Goal: Transaction & Acquisition: Purchase product/service

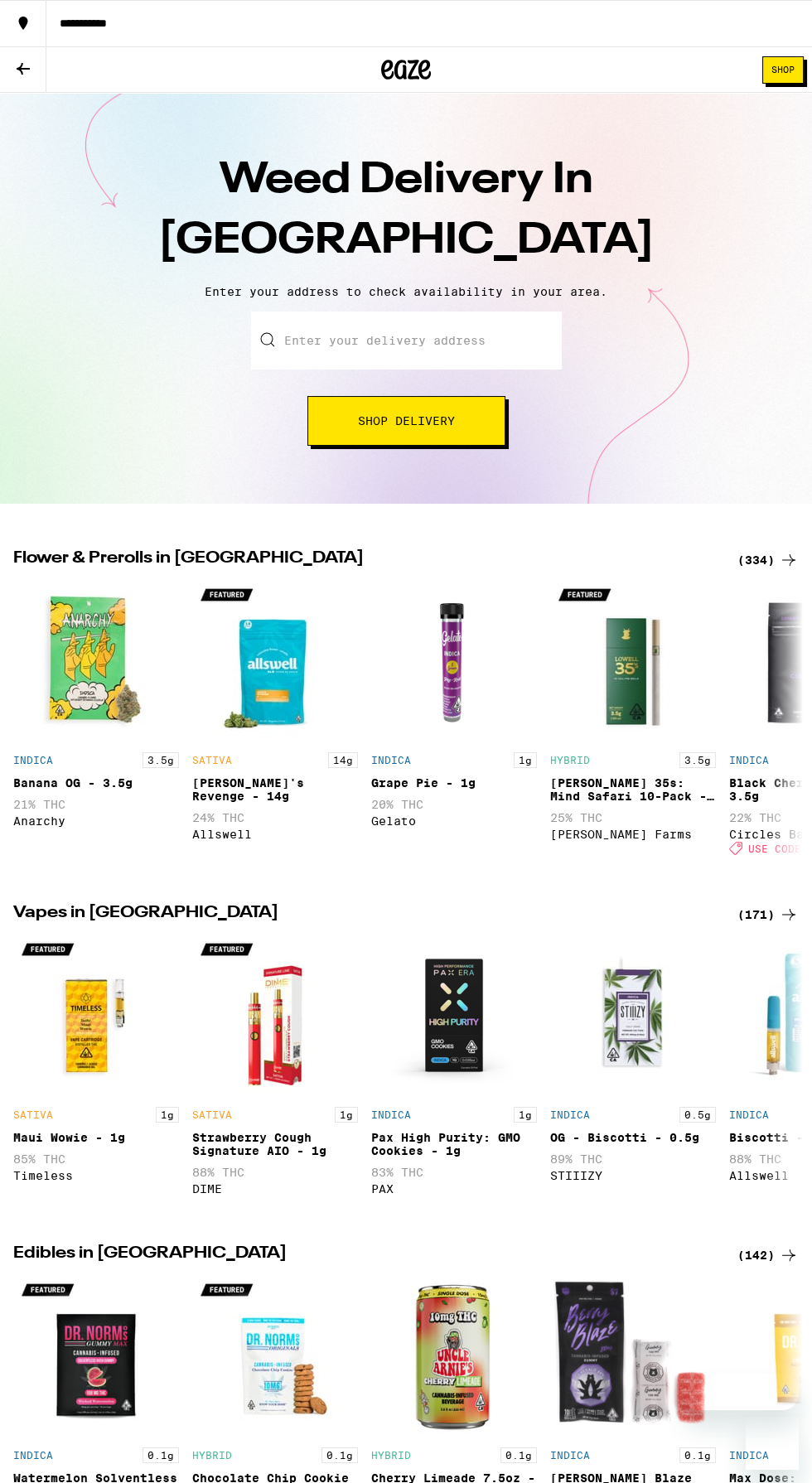
click at [336, 340] on input "Enter your delivery address" at bounding box center [406, 340] width 311 height 58
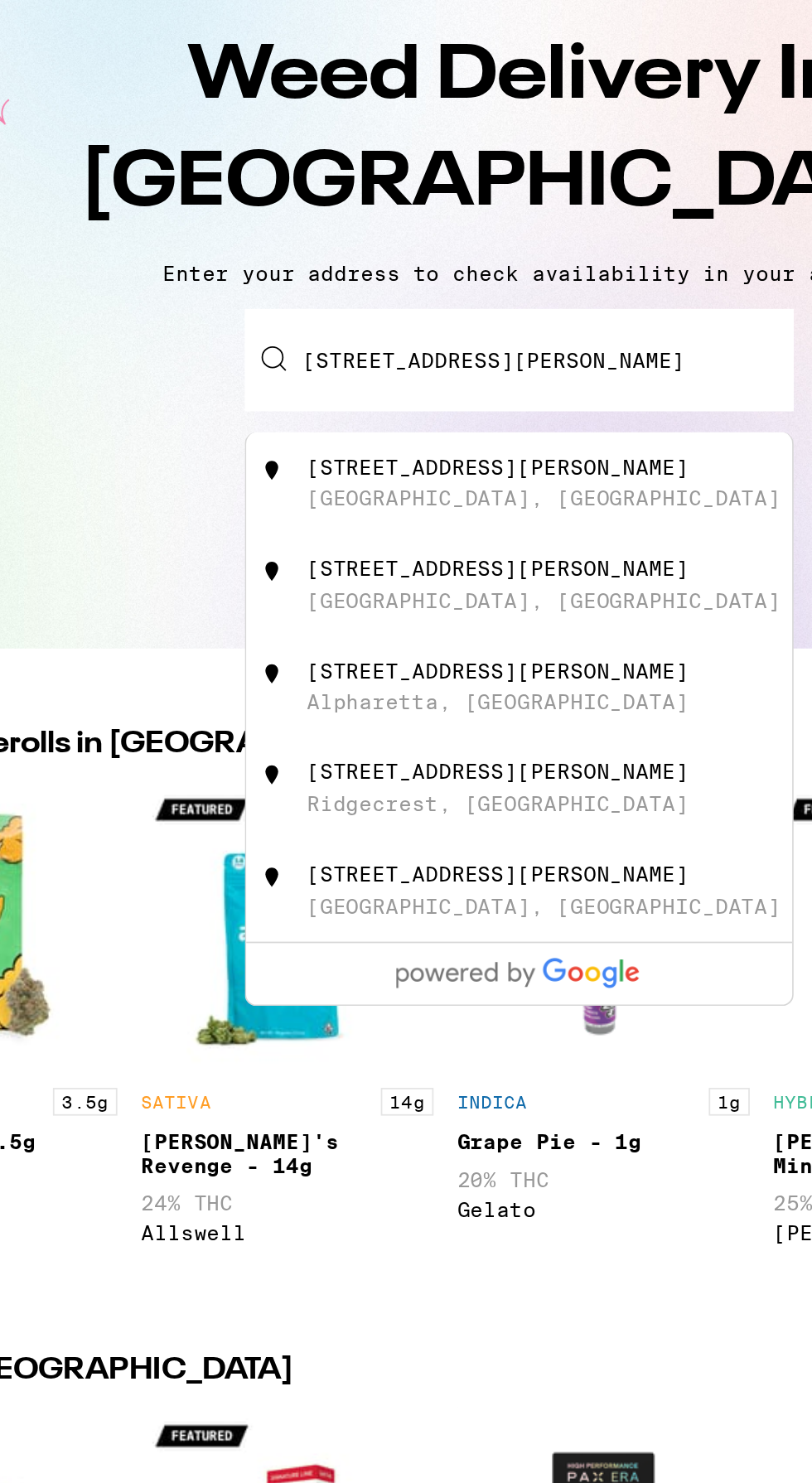
click at [335, 416] on div "Sacramento, CA" at bounding box center [420, 418] width 269 height 13
type input "102 Goss Ct, Sacramento, CA"
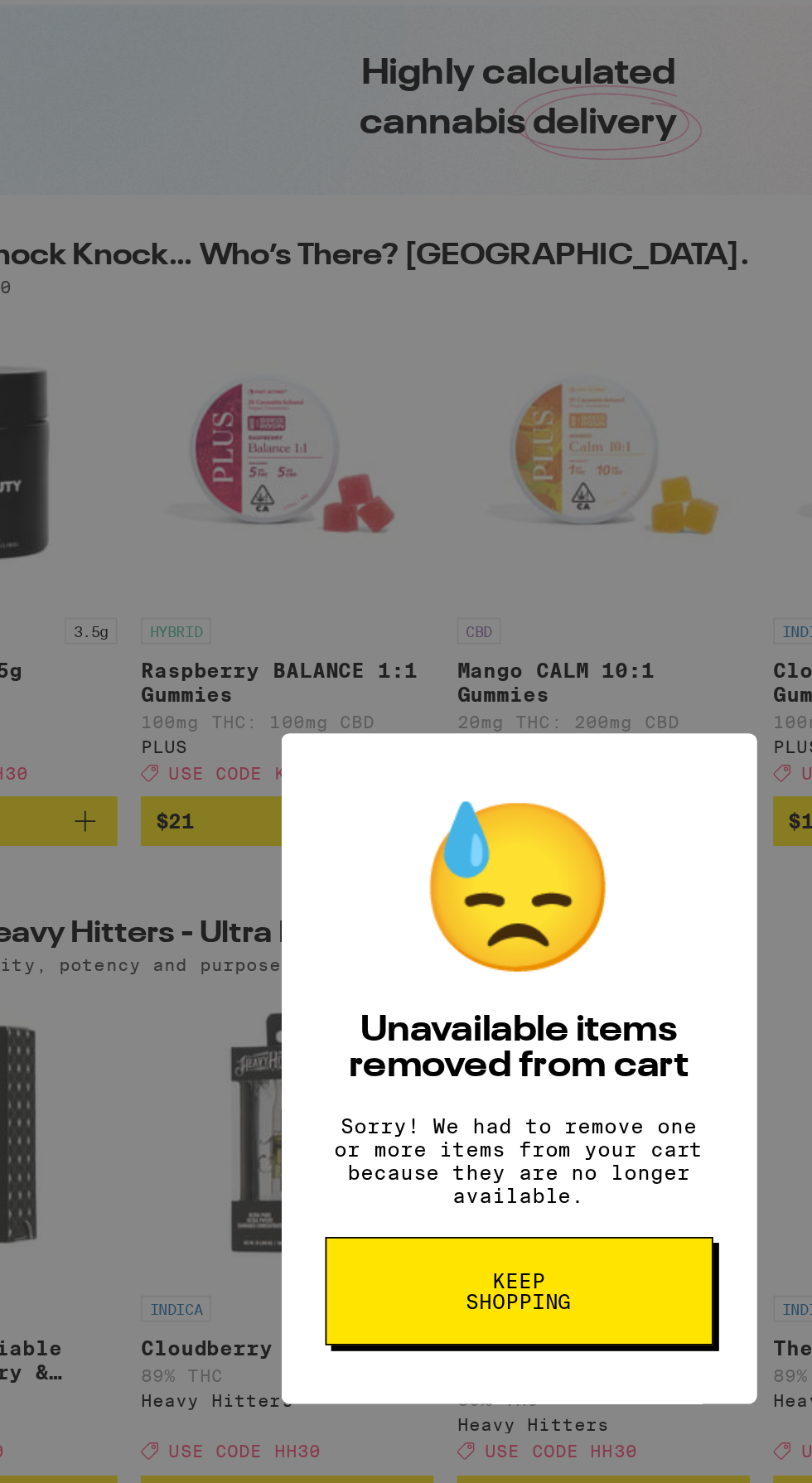
click at [392, 879] on span "Keep Shopping" at bounding box center [406, 867] width 86 height 23
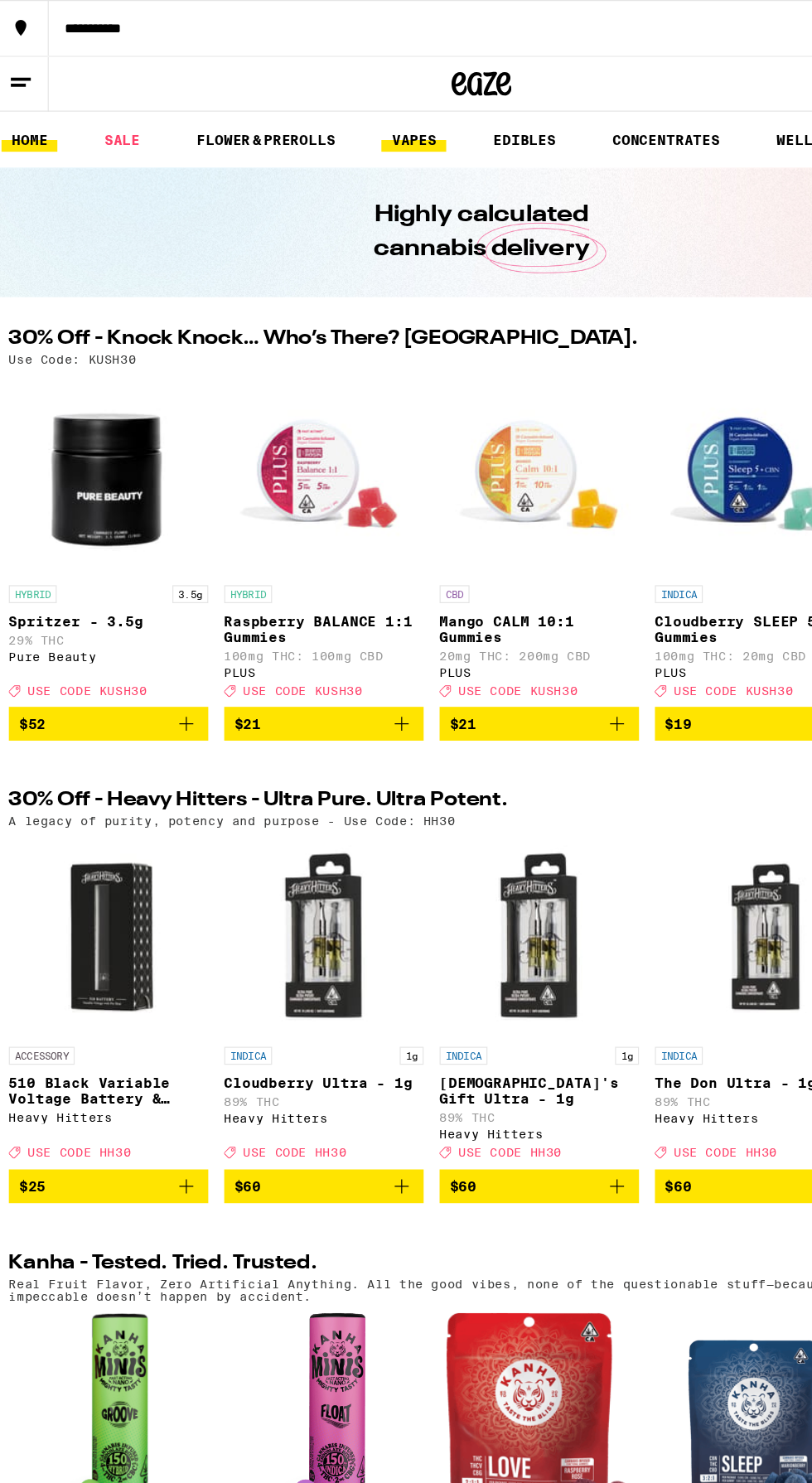
click at [363, 108] on link "VAPES" at bounding box center [350, 116] width 54 height 20
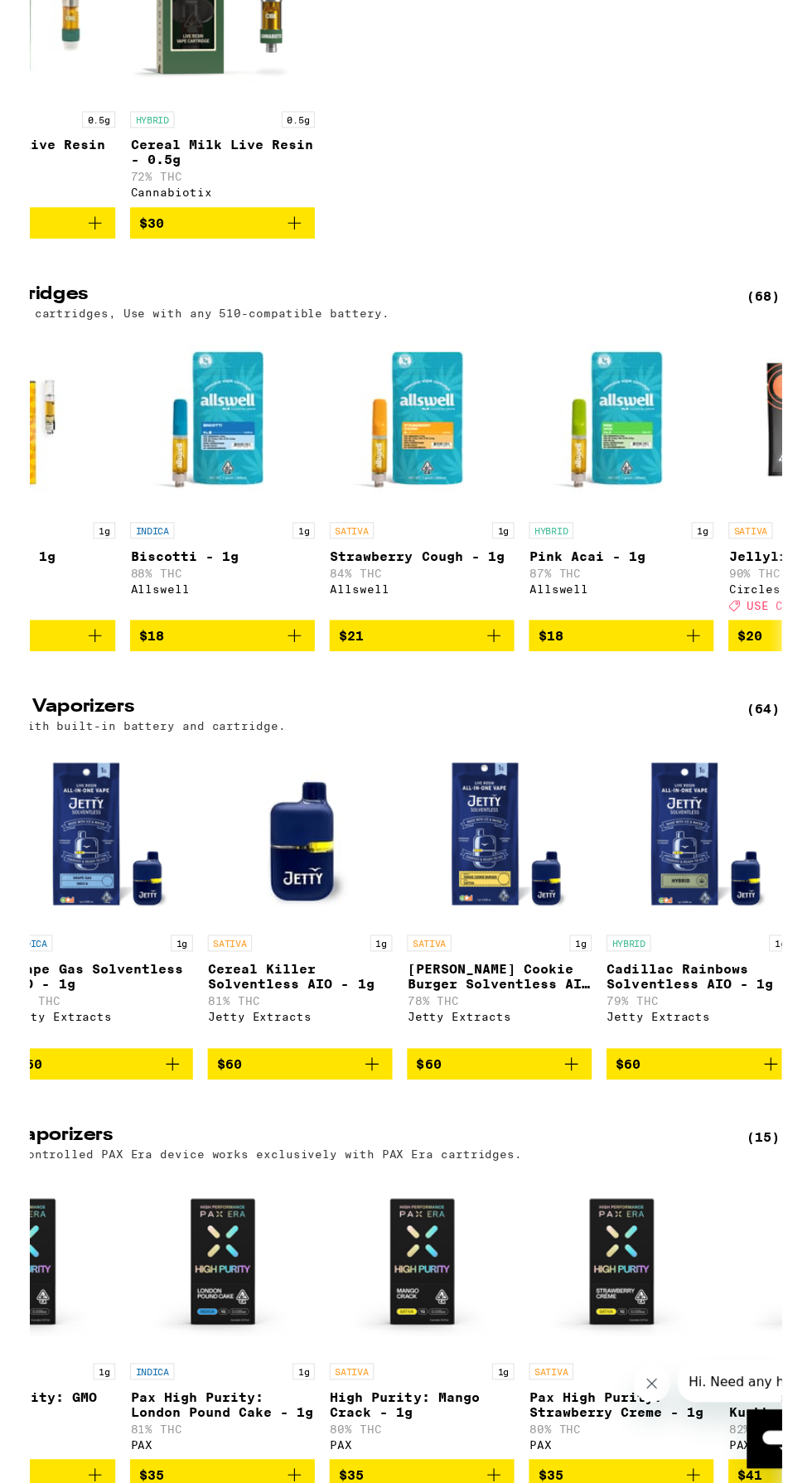
scroll to position [106, 0]
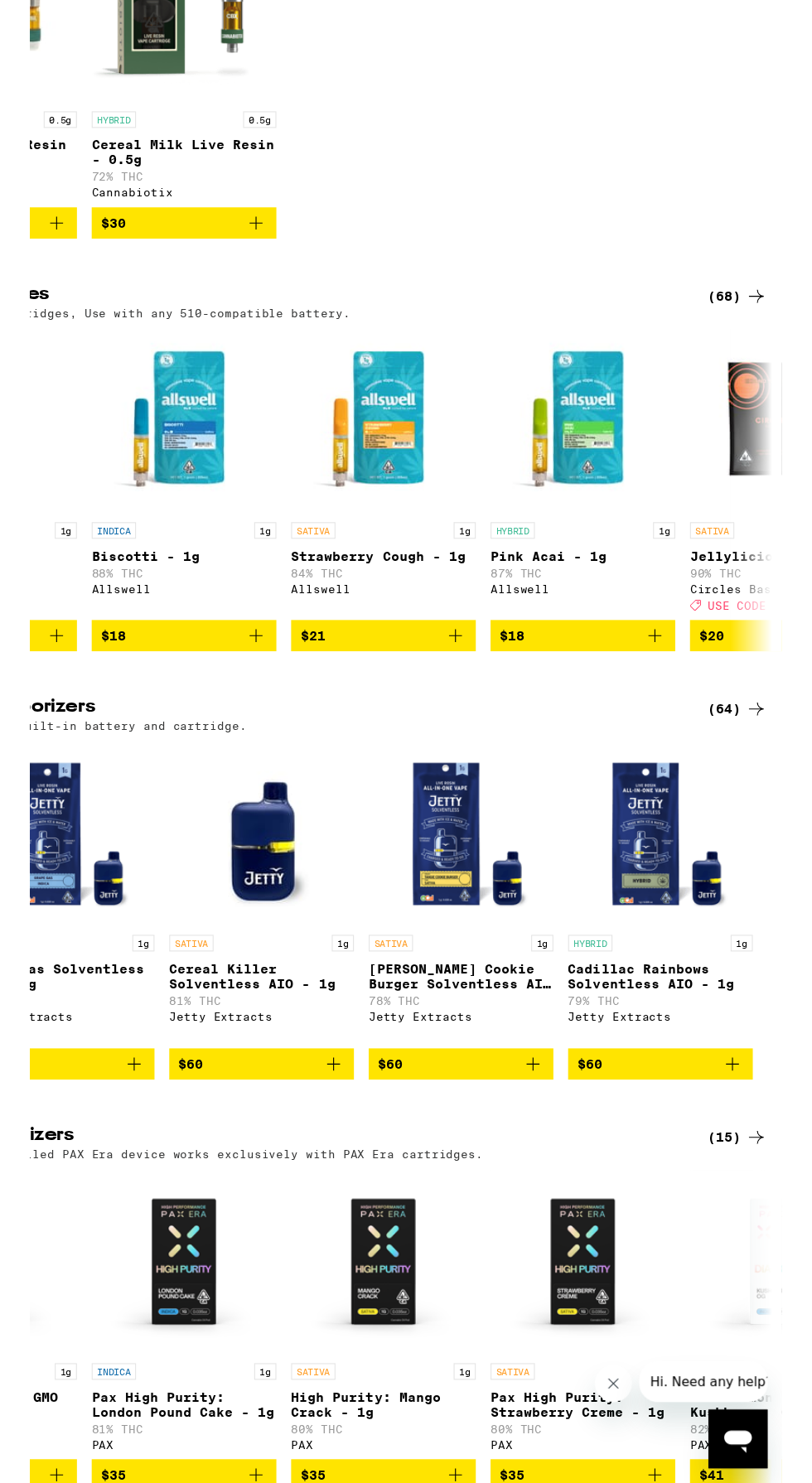
click at [777, 916] on div "(64)" at bounding box center [772, 906] width 54 height 20
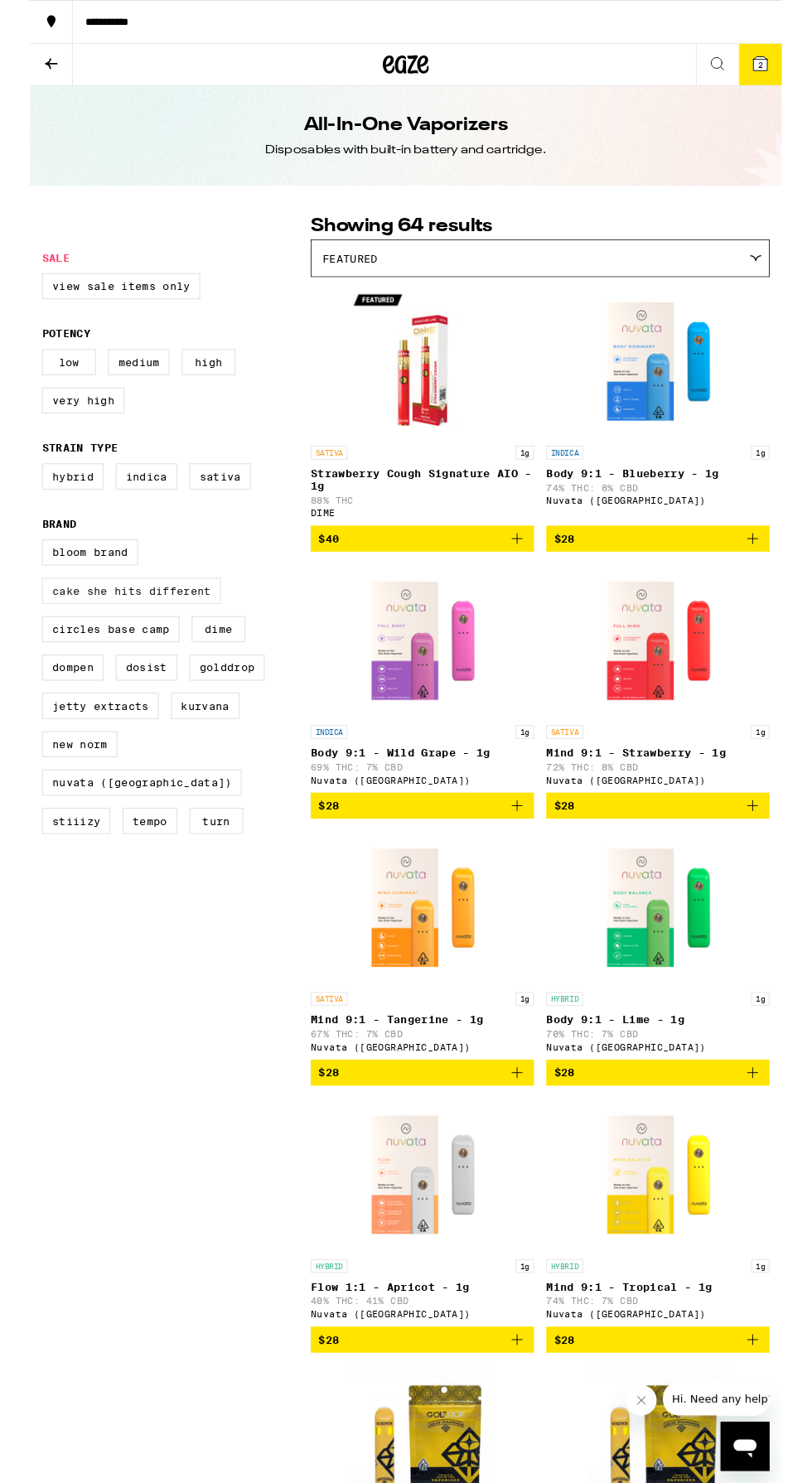
click at [41, 652] on label "Cake She Hits Different" at bounding box center [109, 638] width 193 height 28
click at [18, 585] on input "Cake She Hits Different" at bounding box center [17, 585] width 1 height 1
checkbox input "true"
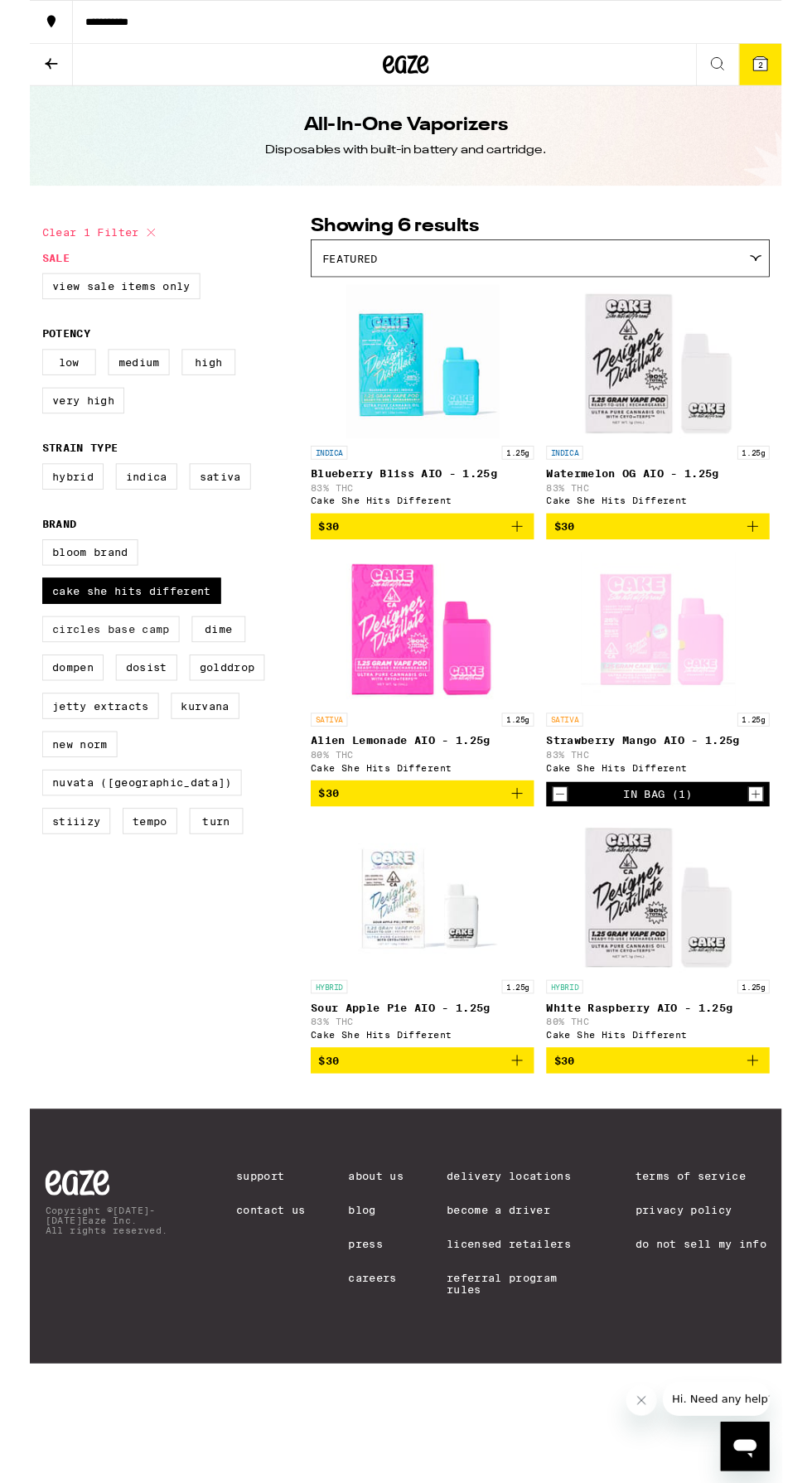
click at [65, 690] on label "Circles Base Camp" at bounding box center [87, 679] width 148 height 28
click at [18, 585] on input "Circles Base Camp" at bounding box center [17, 585] width 1 height 1
checkbox input "true"
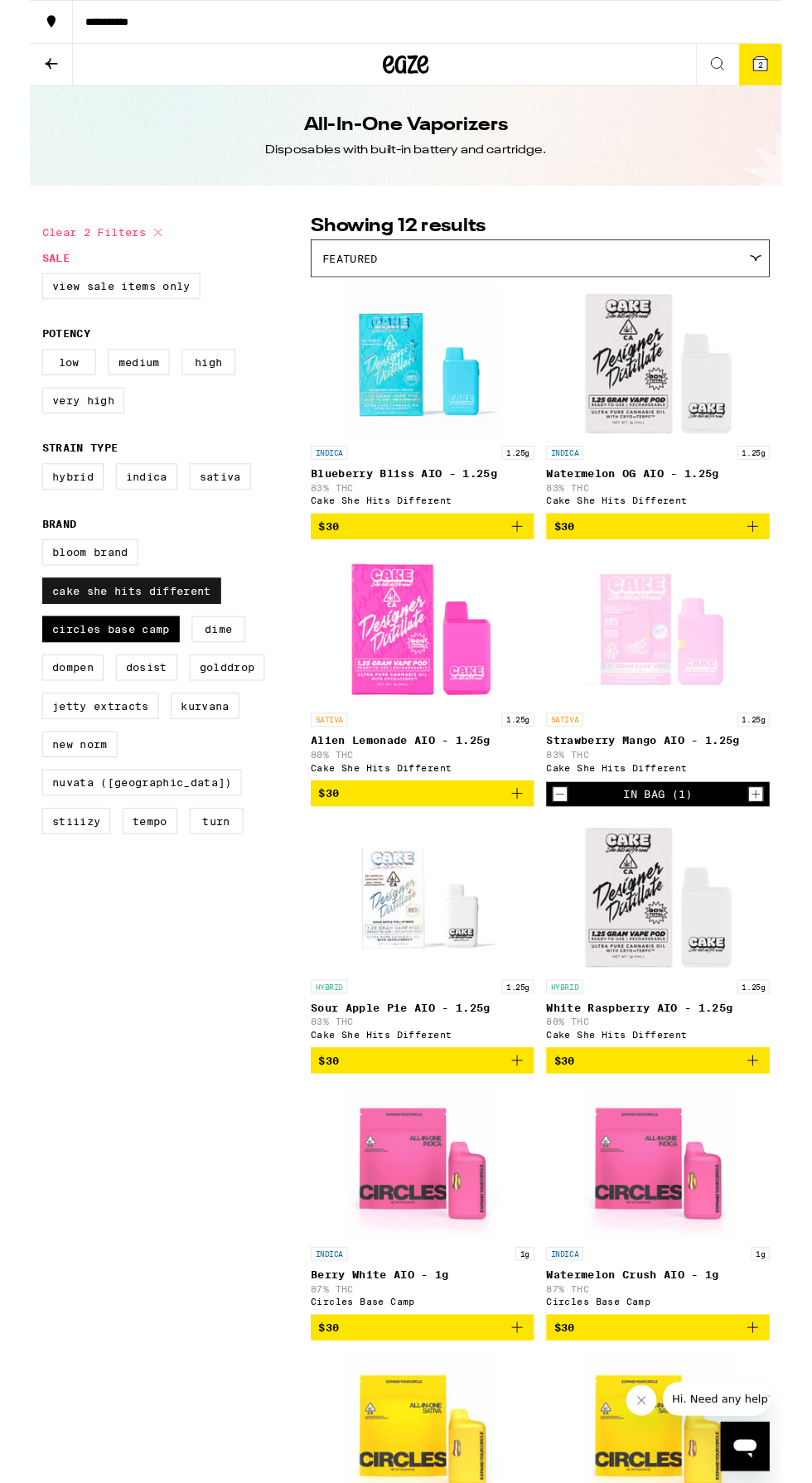
click at [56, 652] on label "Cake She Hits Different" at bounding box center [109, 638] width 193 height 28
click at [18, 585] on input "Cake She Hits Different" at bounding box center [17, 585] width 1 height 1
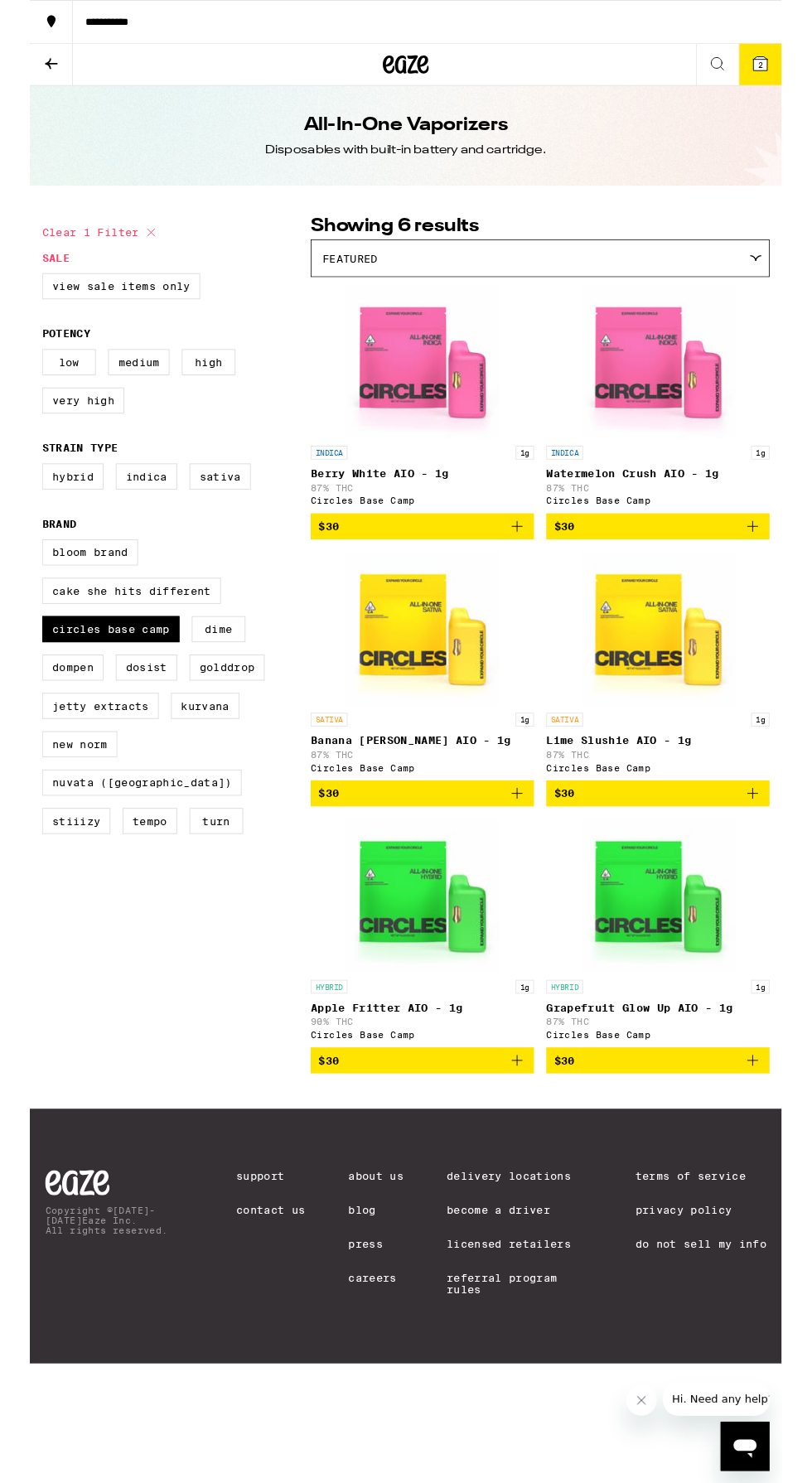
click at [411, 983] on img "Open page for Apple Fritter AIO - 1g from Circles Base Camp" at bounding box center [424, 967] width 165 height 165
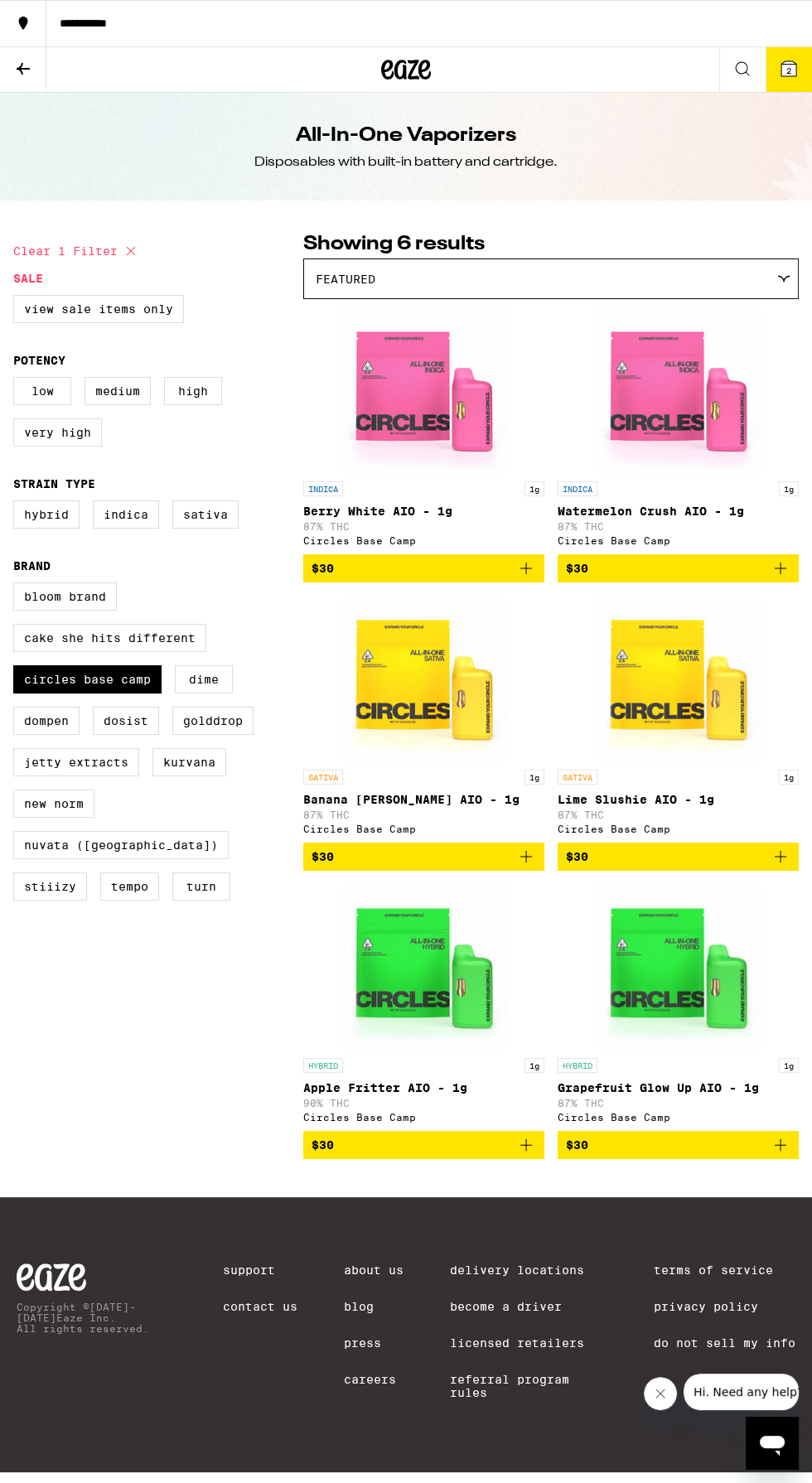
click at [434, 769] on link "SATIVA 1g Banana [PERSON_NAME] AIO - 1g 87% THC Circles Base Camp" at bounding box center [424, 719] width 242 height 247
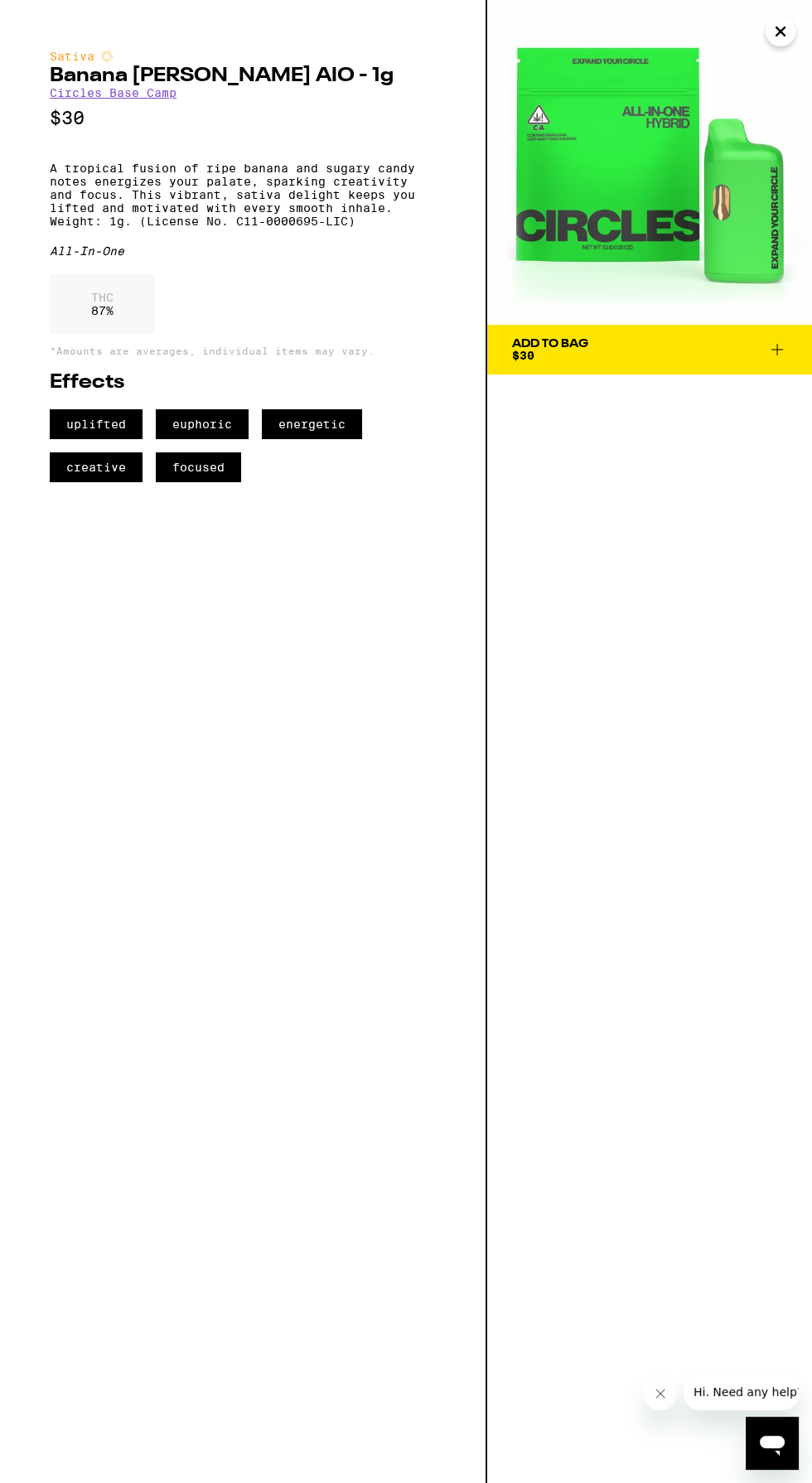
click at [639, 356] on span "Add To Bag $30" at bounding box center [649, 350] width 275 height 23
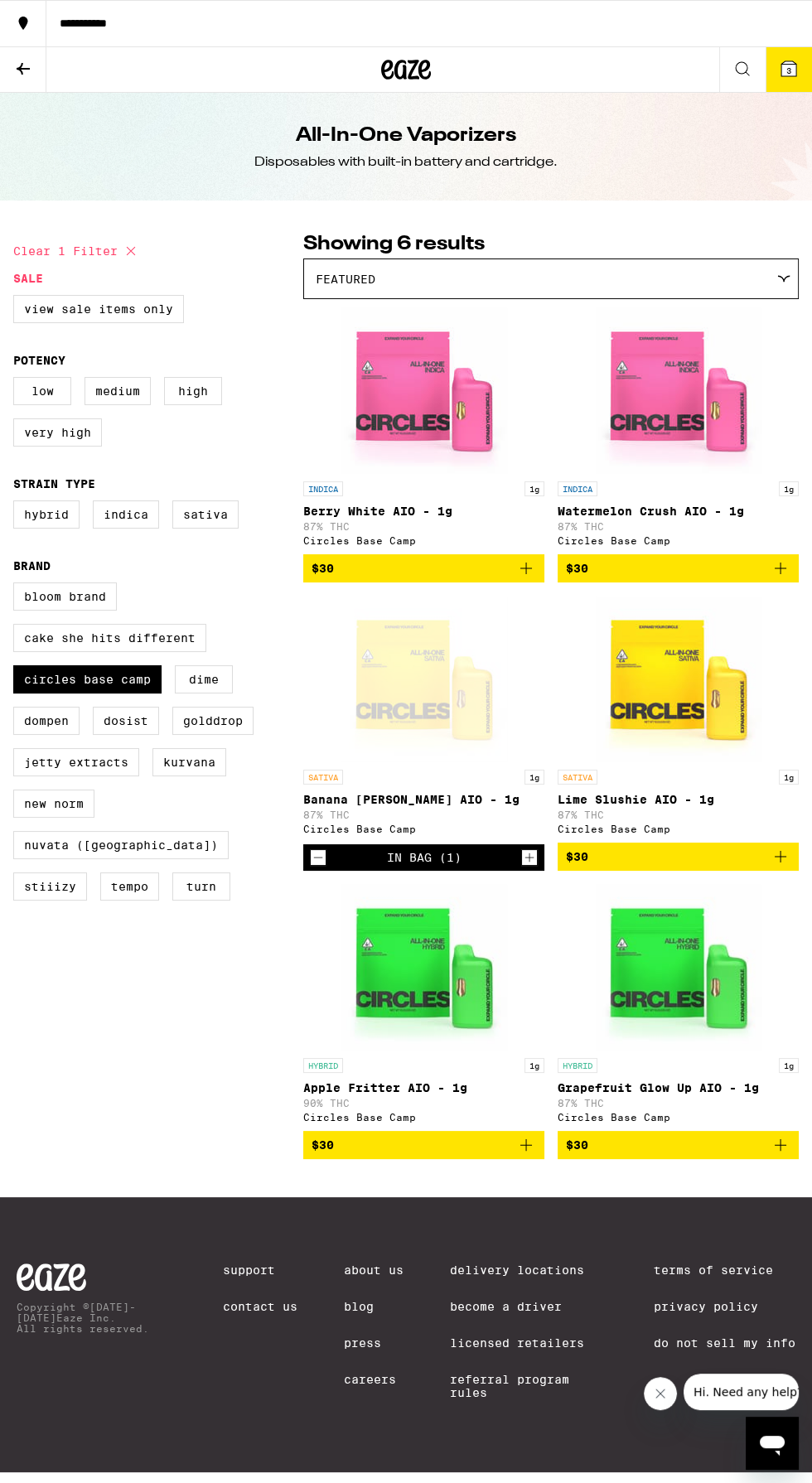
click at [319, 857] on icon "Decrement" at bounding box center [319, 857] width 9 height 0
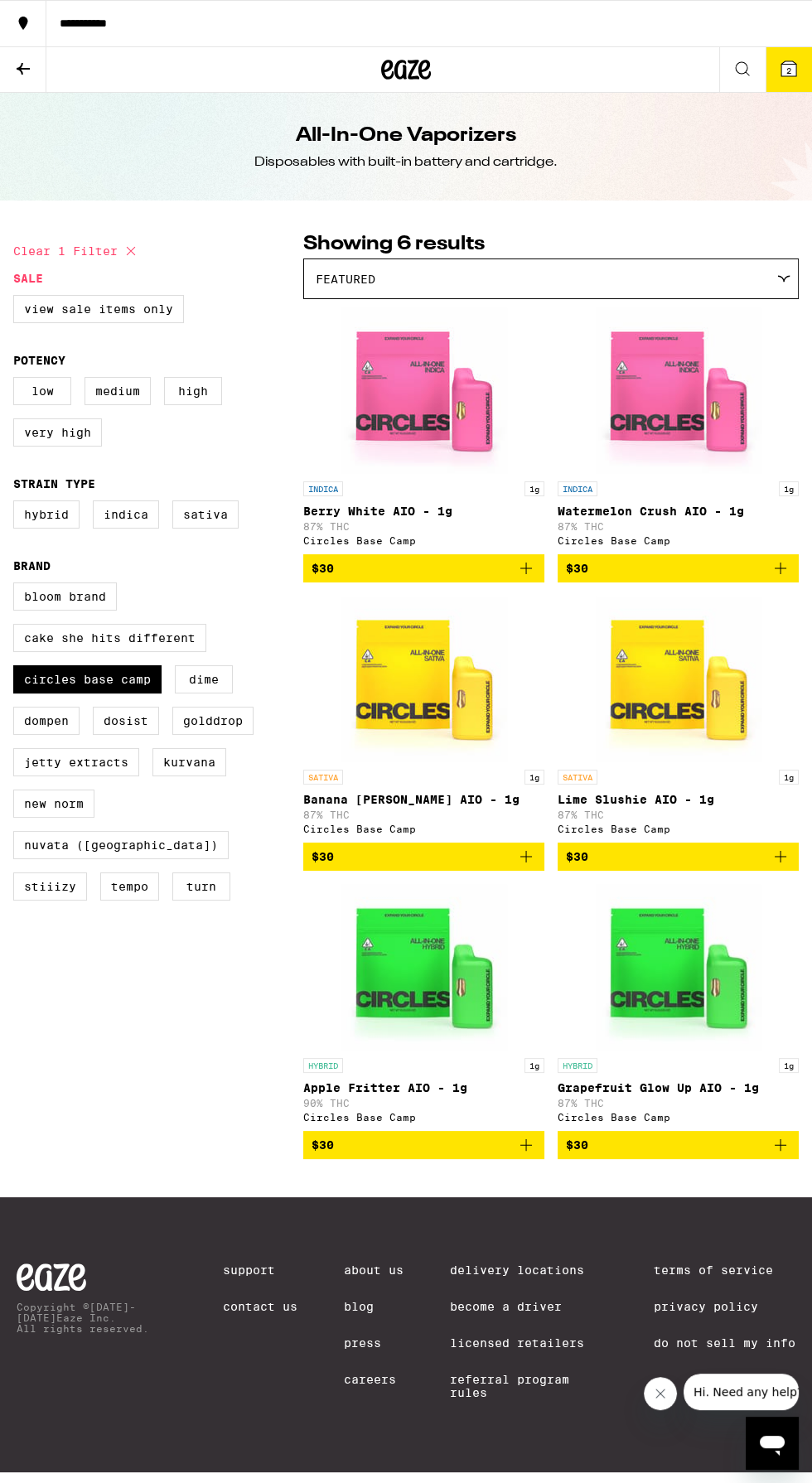
click at [534, 864] on icon "Add to bag" at bounding box center [525, 856] width 20 height 20
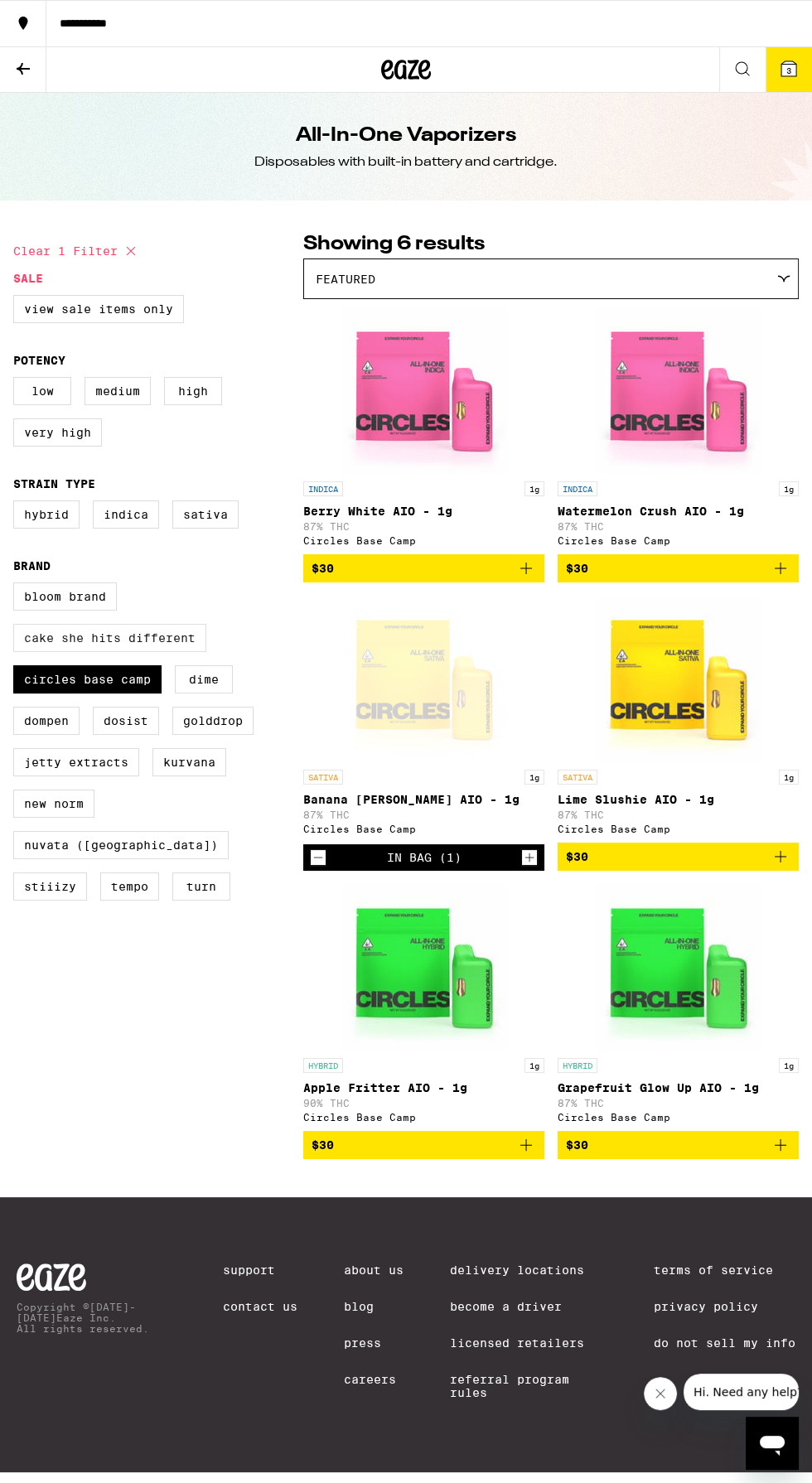
click at [38, 648] on label "Cake She Hits Different" at bounding box center [109, 638] width 193 height 28
click at [18, 585] on input "Cake She Hits Different" at bounding box center [17, 585] width 1 height 1
checkbox input "true"
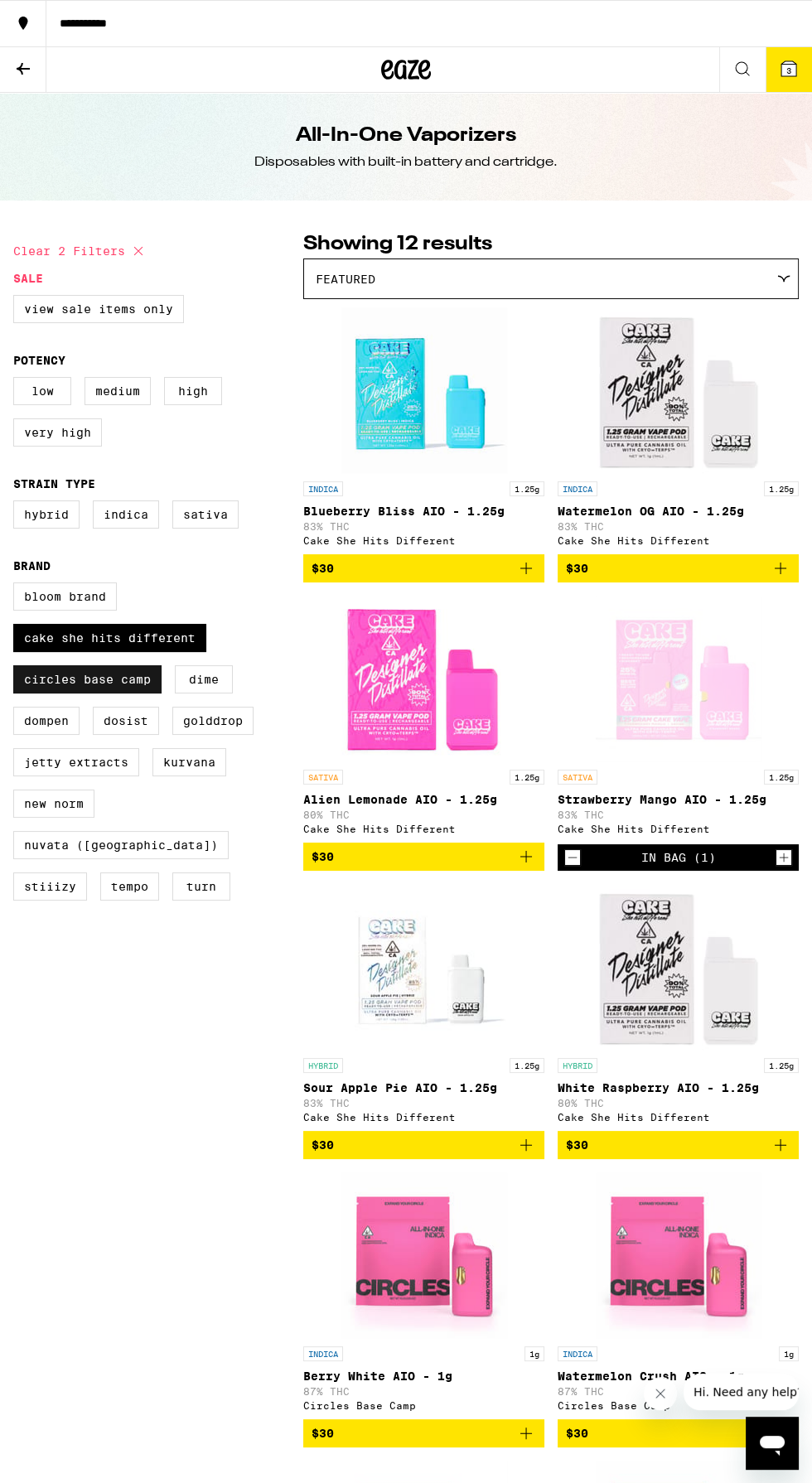
click at [46, 694] on label "Circles Base Camp" at bounding box center [87, 679] width 148 height 28
click at [18, 585] on input "Circles Base Camp" at bounding box center [17, 585] width 1 height 1
checkbox input "false"
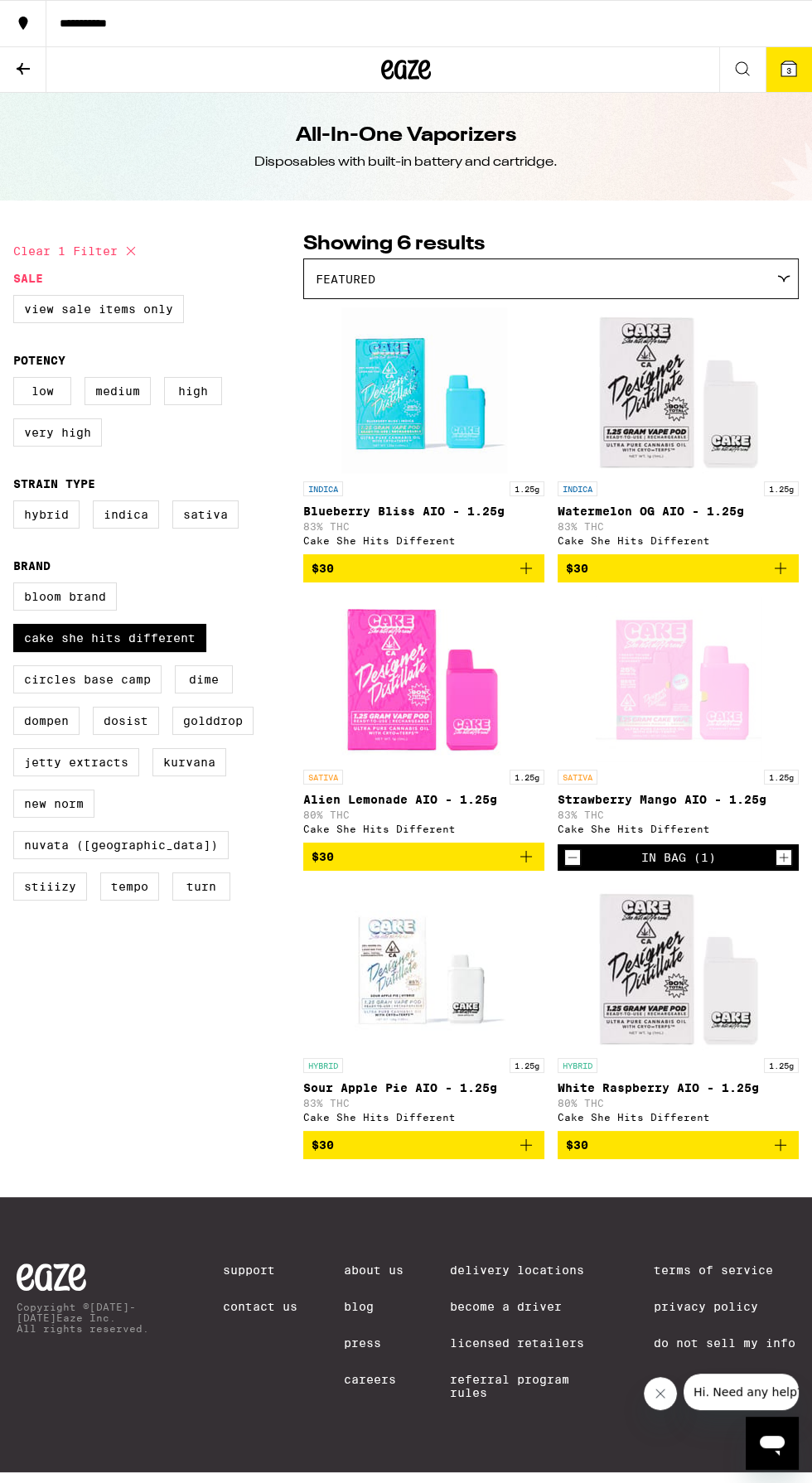
click at [448, 1021] on img "Open page for Sour Apple Pie AIO - 1.25g from Cake She Hits Different" at bounding box center [424, 967] width 165 height 165
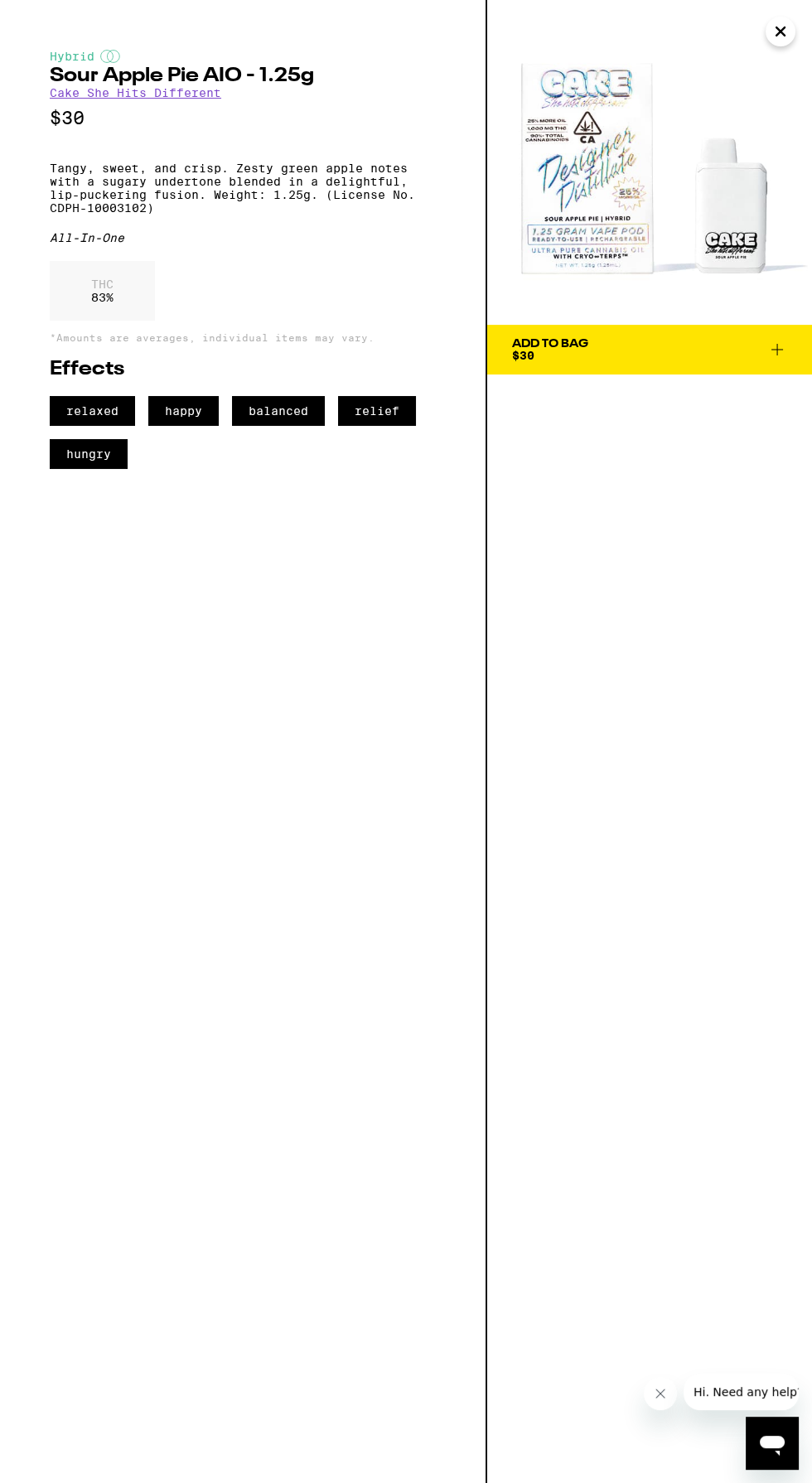
click at [758, 341] on span "Add To Bag $30" at bounding box center [649, 350] width 275 height 23
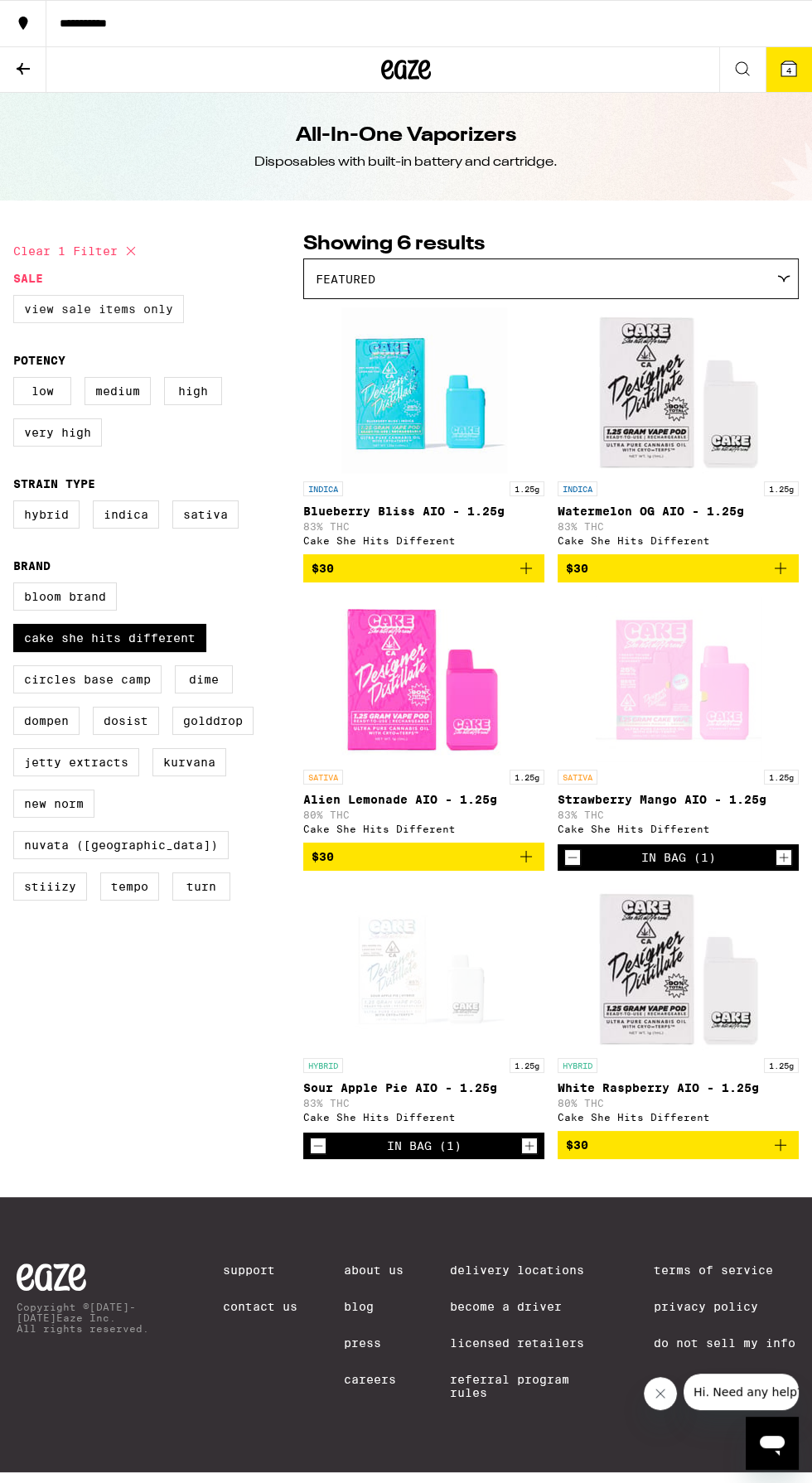
click at [79, 305] on label "View Sale Items Only" at bounding box center [99, 309] width 171 height 28
click at [18, 298] on input "View Sale Items Only" at bounding box center [17, 297] width 1 height 1
checkbox input "true"
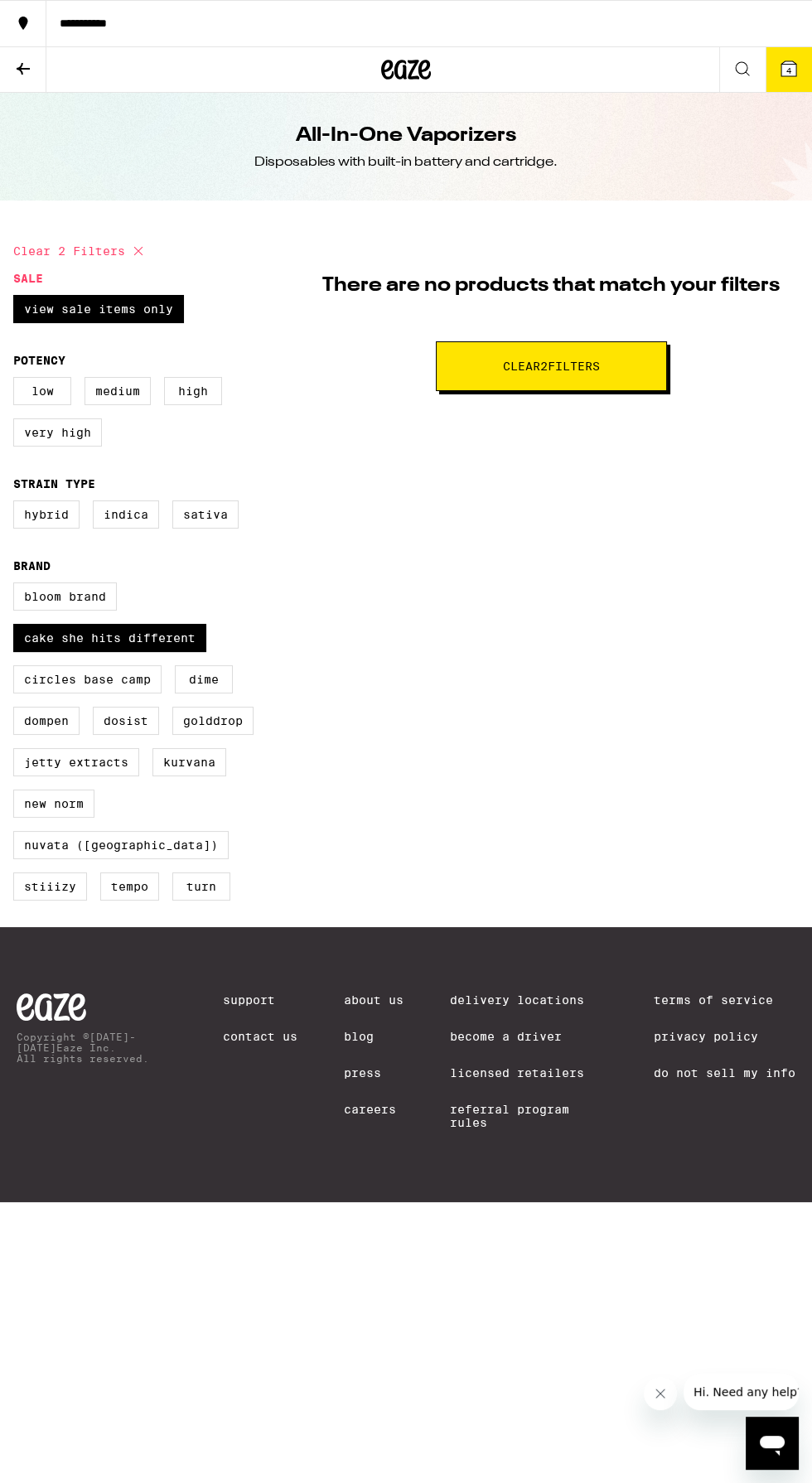
click at [781, 23] on div "**********" at bounding box center [429, 23] width 766 height 11
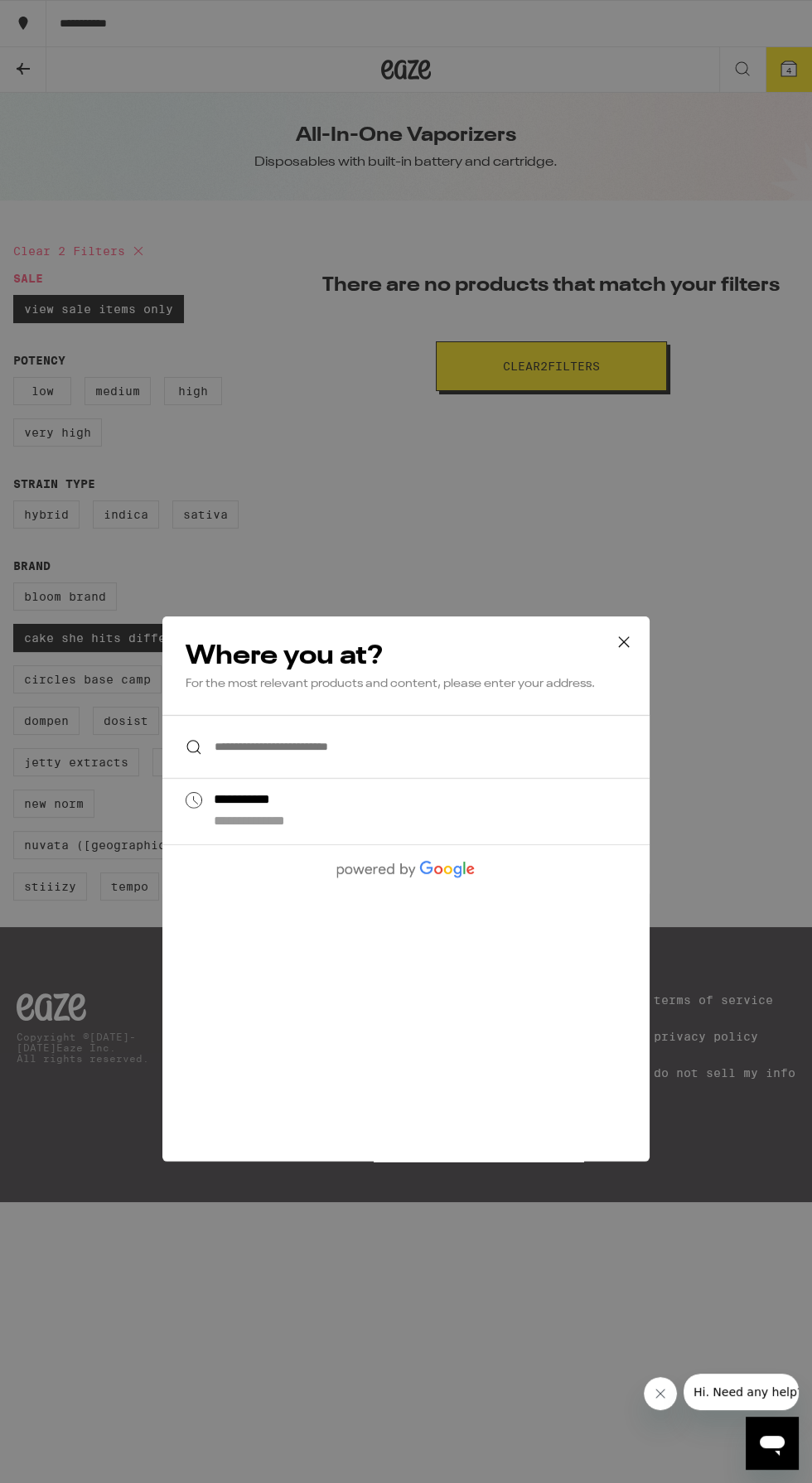
click at [277, 688] on div "**********" at bounding box center [439, 687] width 451 height 39
type input "**********"
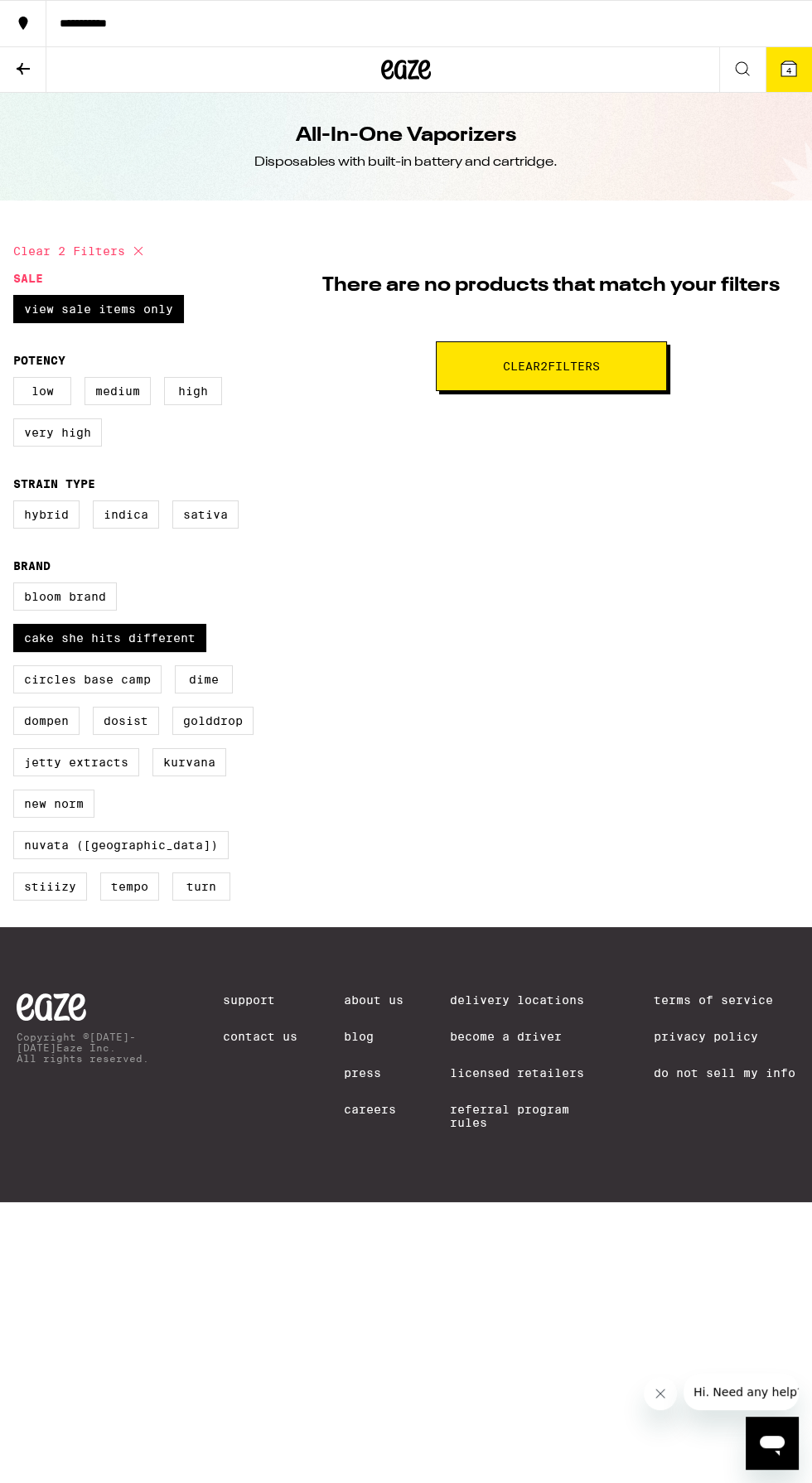
click at [783, 70] on icon at bounding box center [789, 69] width 15 height 15
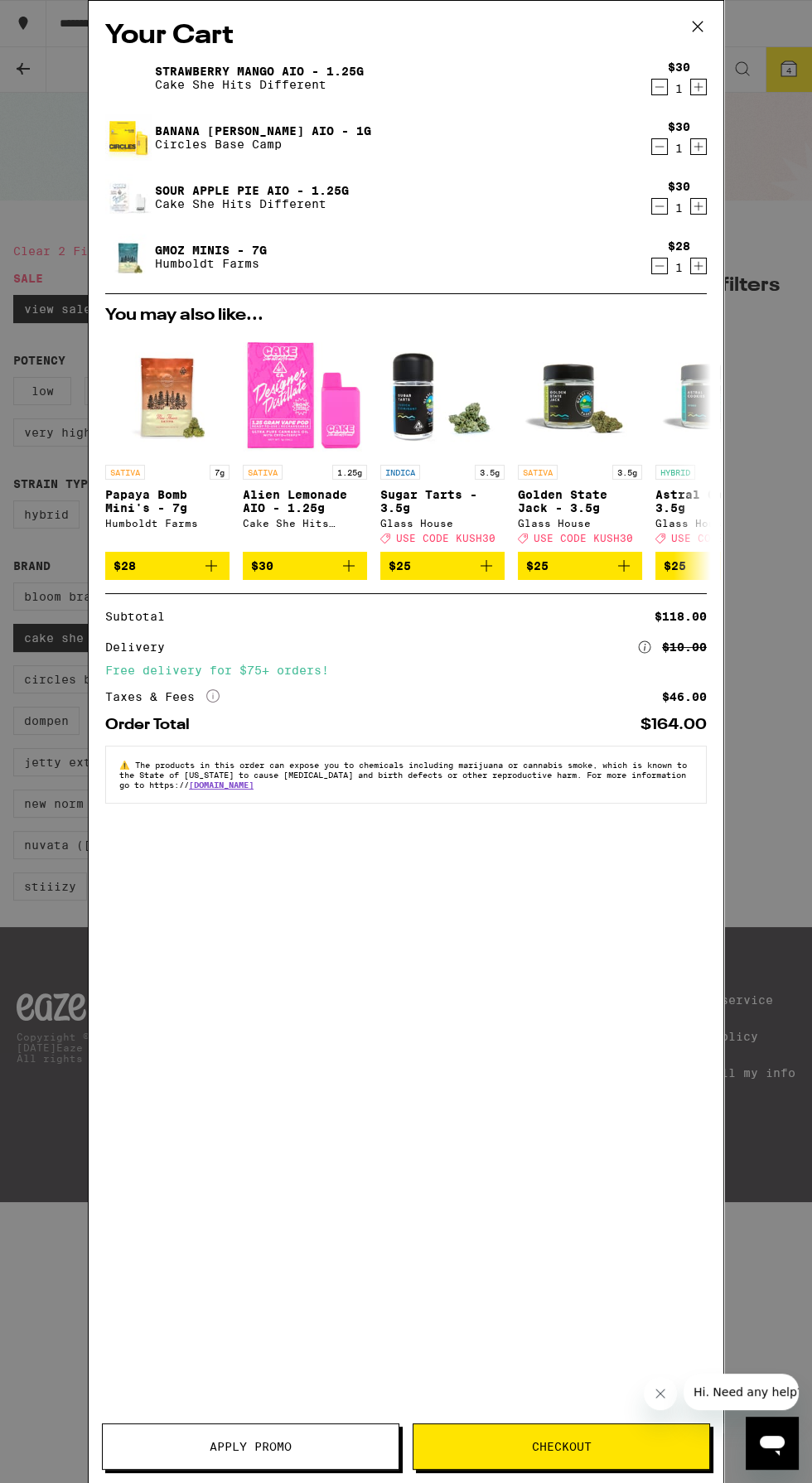
click at [651, 265] on button "Decrement" at bounding box center [660, 266] width 17 height 17
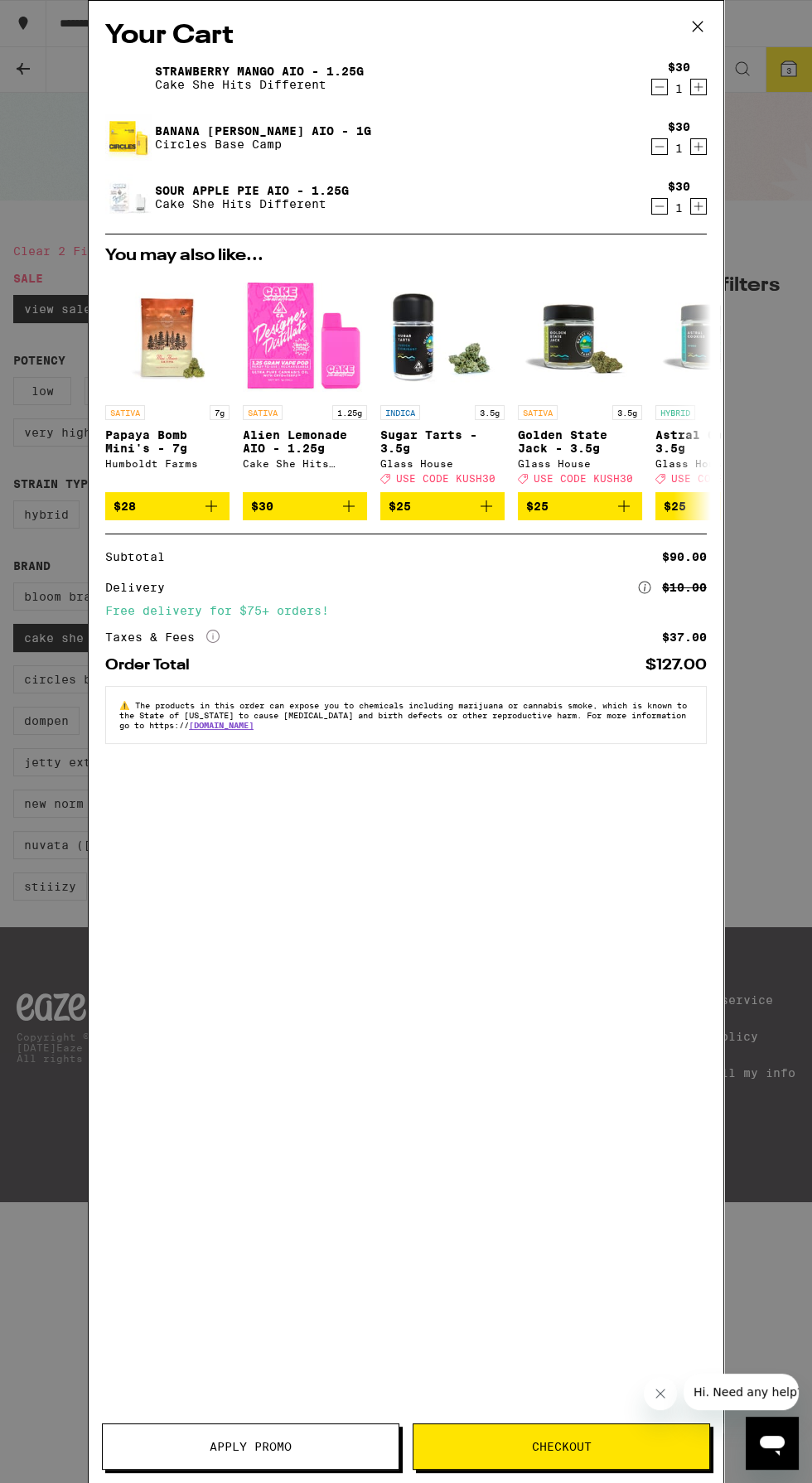
click at [655, 86] on icon "Decrement" at bounding box center [660, 86] width 15 height 20
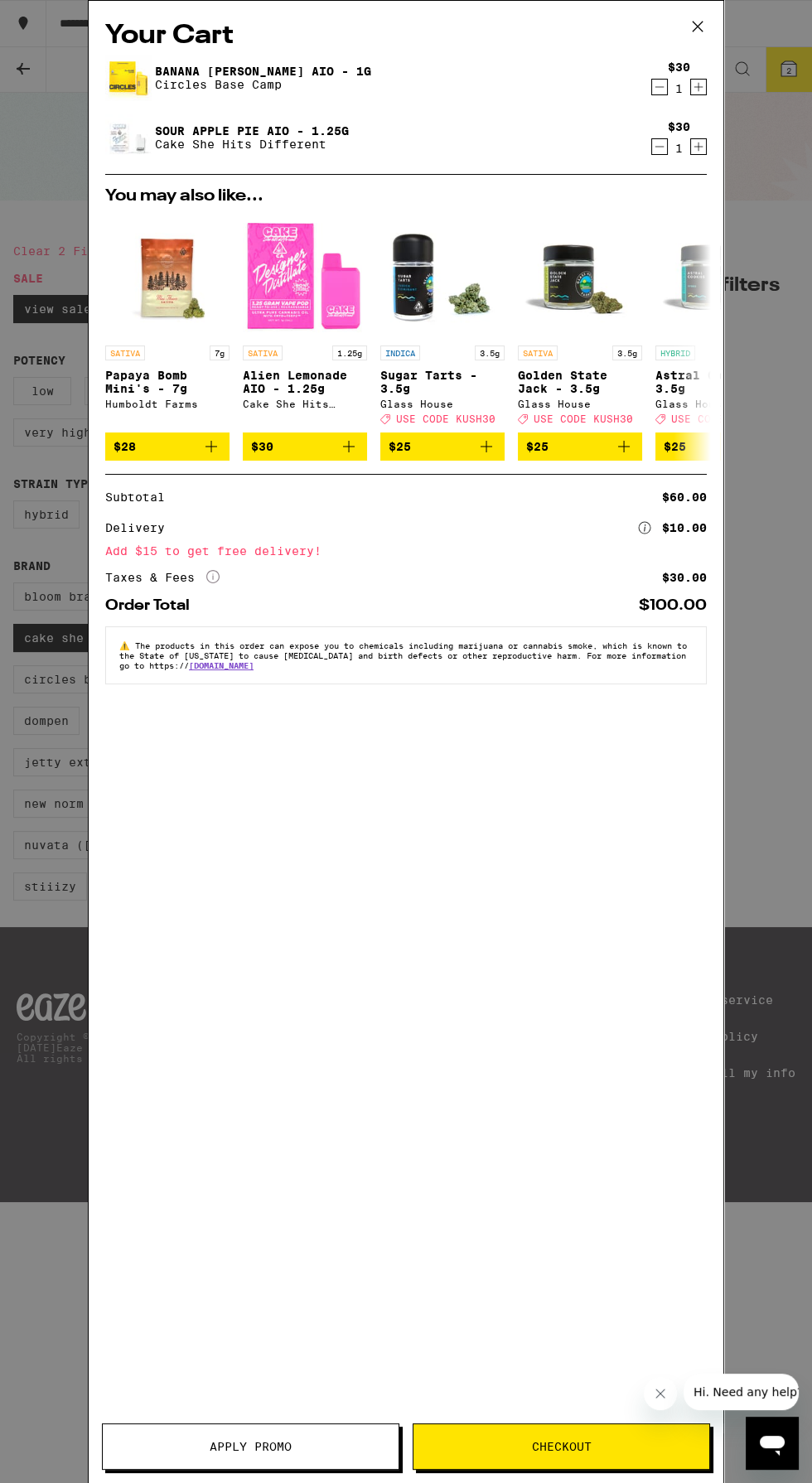
click at [697, 23] on icon at bounding box center [697, 26] width 24 height 24
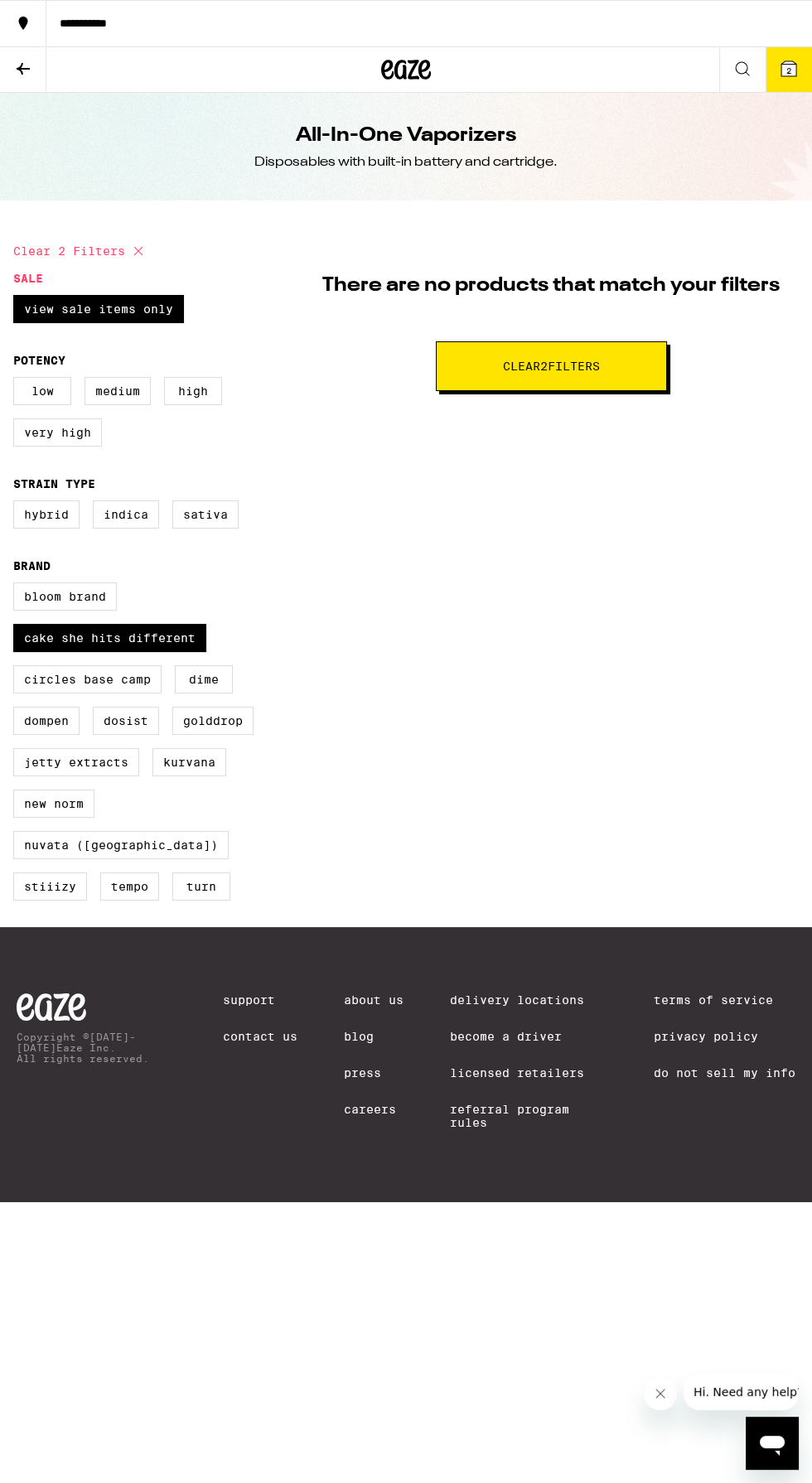
click at [23, 67] on icon at bounding box center [23, 69] width 13 height 11
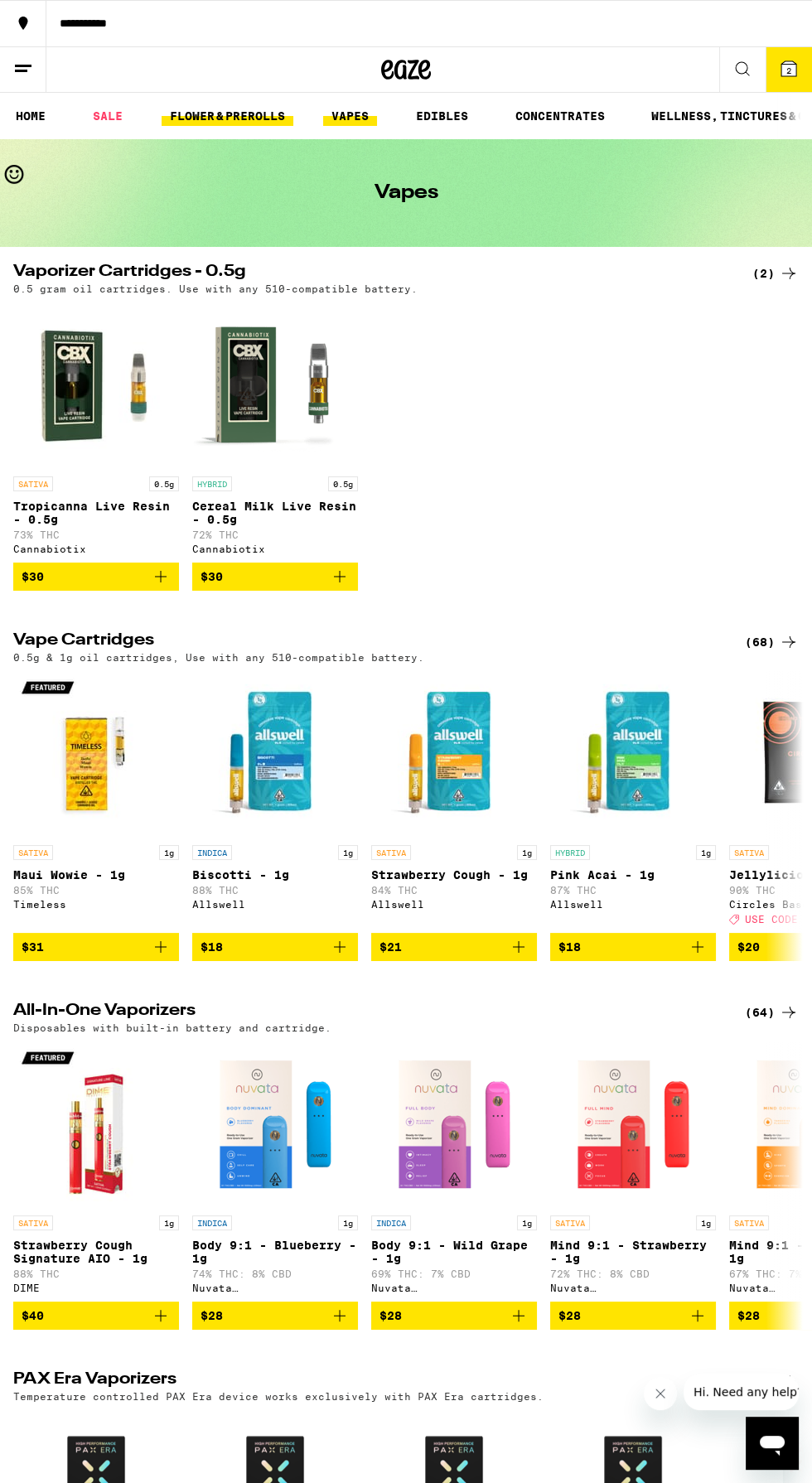
click at [222, 121] on link "FLOWER & PREROLLS" at bounding box center [227, 116] width 132 height 20
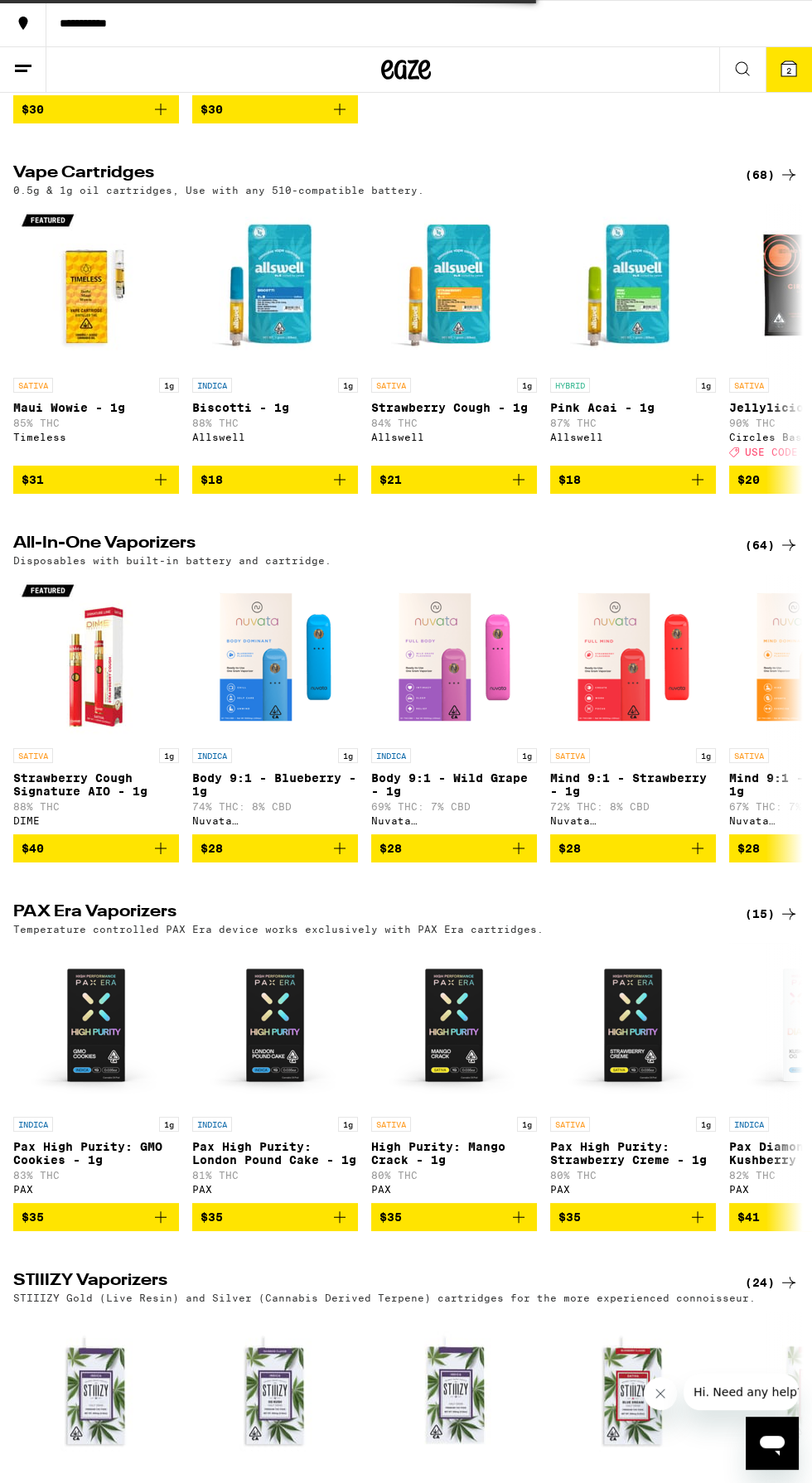
scroll to position [490, 0]
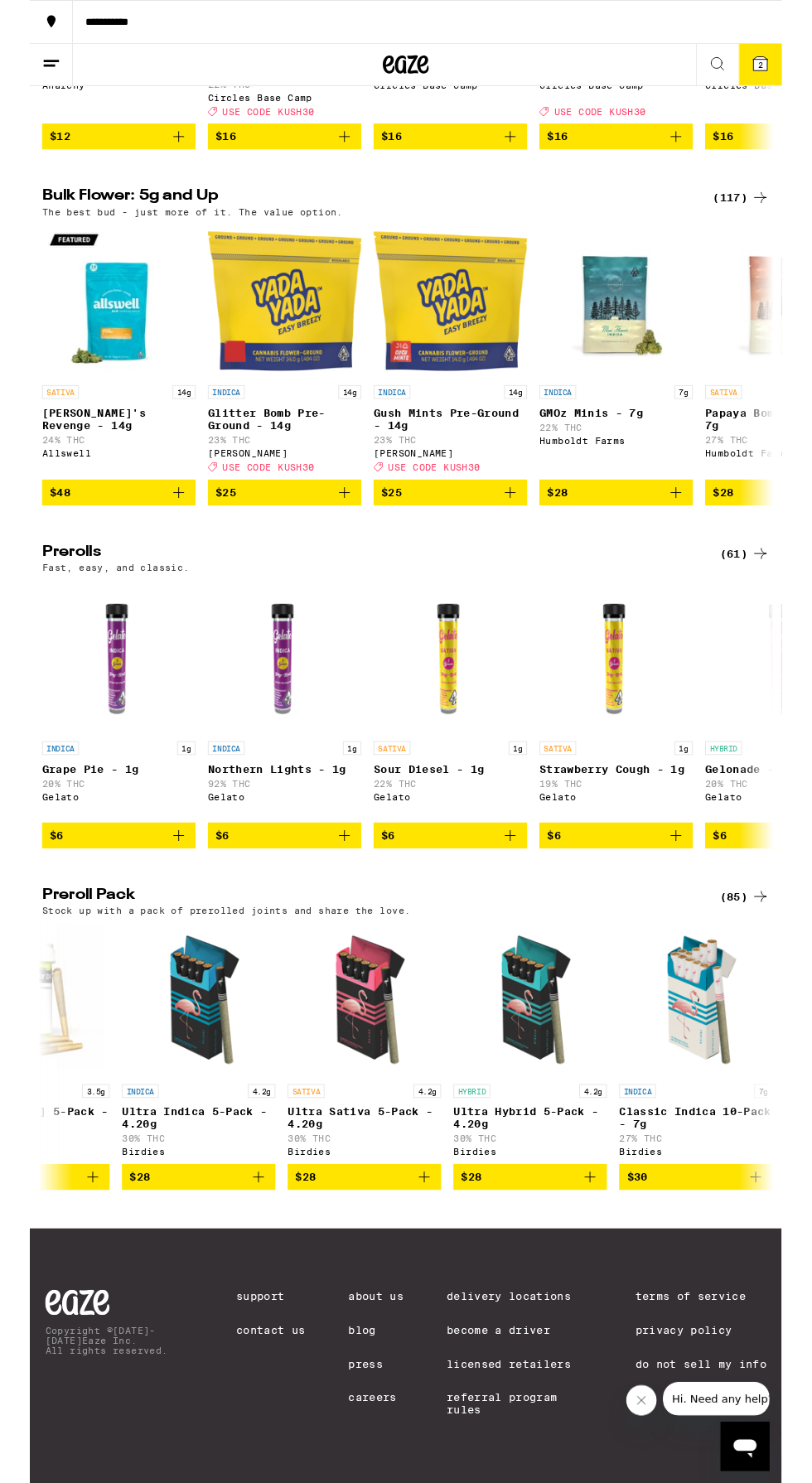
scroll to position [0, 2071]
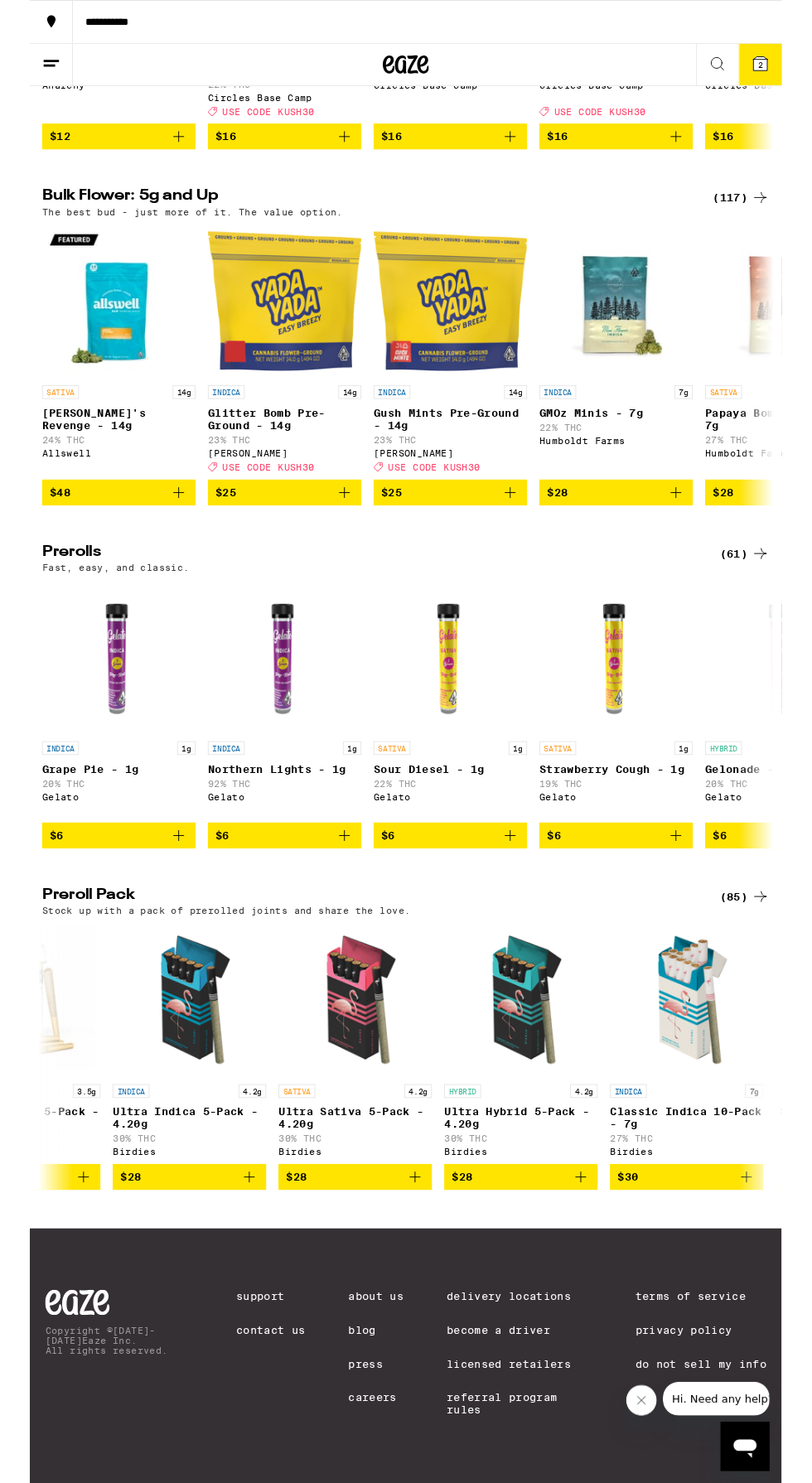
click at [593, 1261] on icon "Add to bag" at bounding box center [594, 1271] width 20 height 20
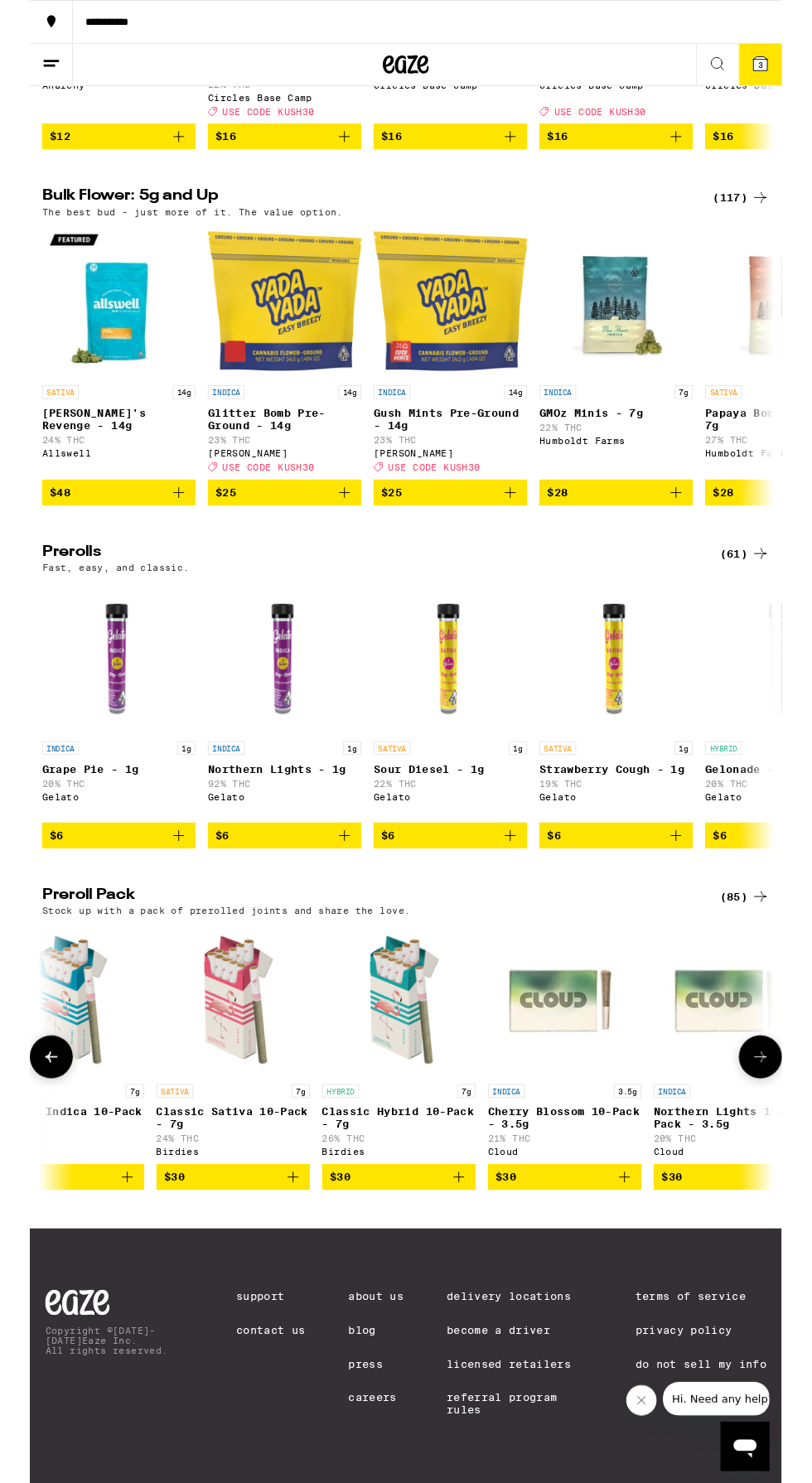
scroll to position [0, 2769]
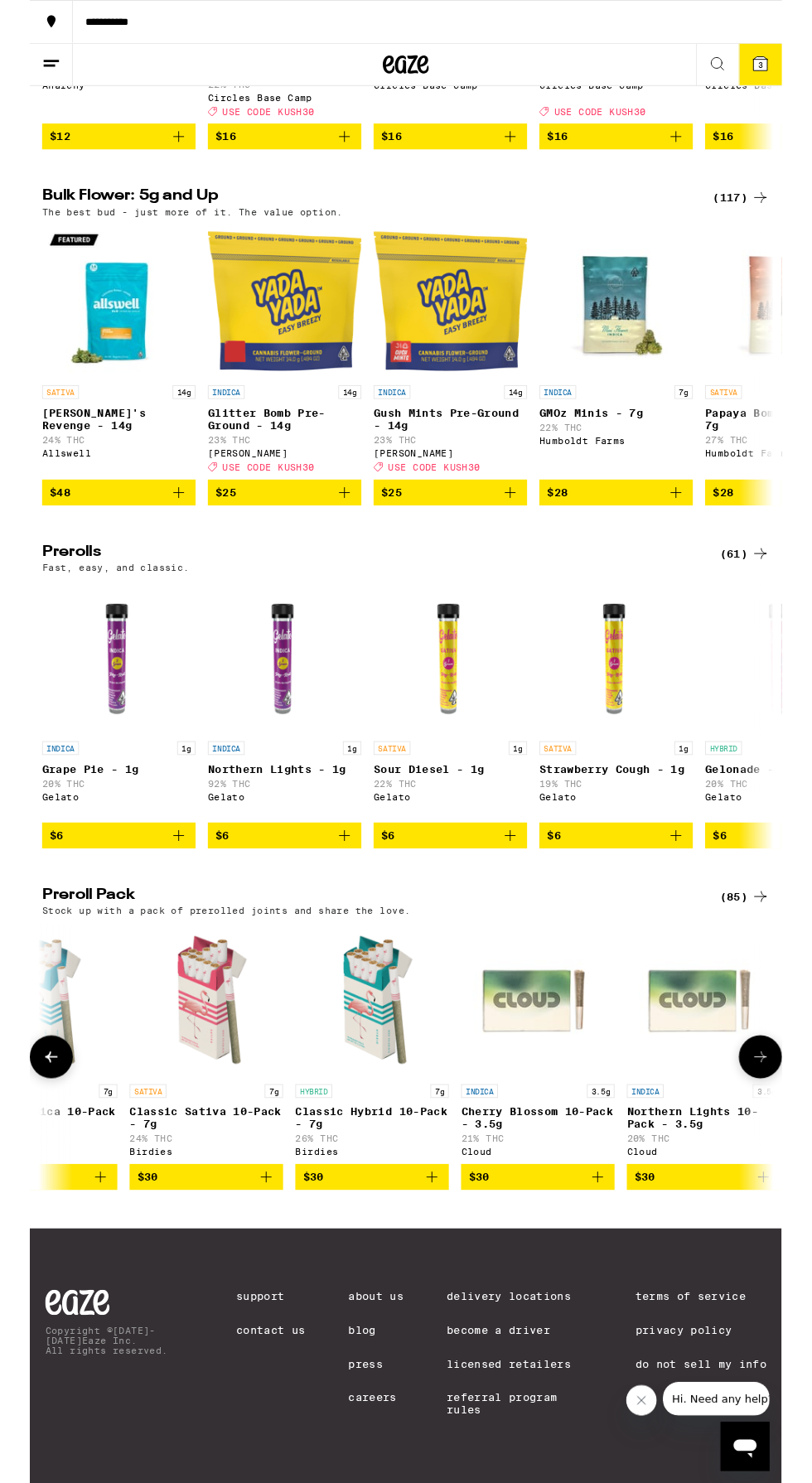
click at [788, 962] on icon at bounding box center [789, 968] width 13 height 11
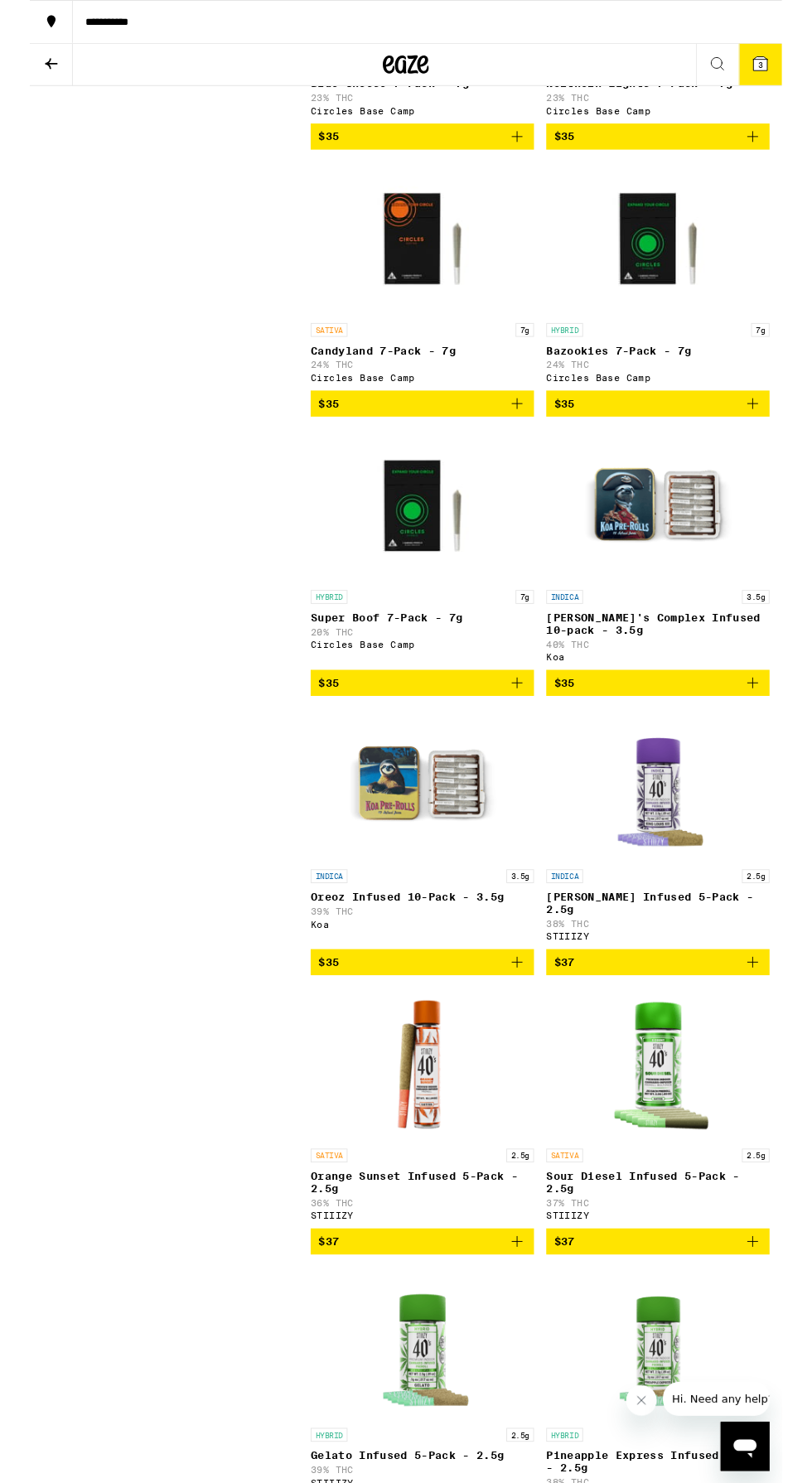
scroll to position [4262, 0]
click at [526, 1049] on icon "Add to bag" at bounding box center [525, 1038] width 20 height 20
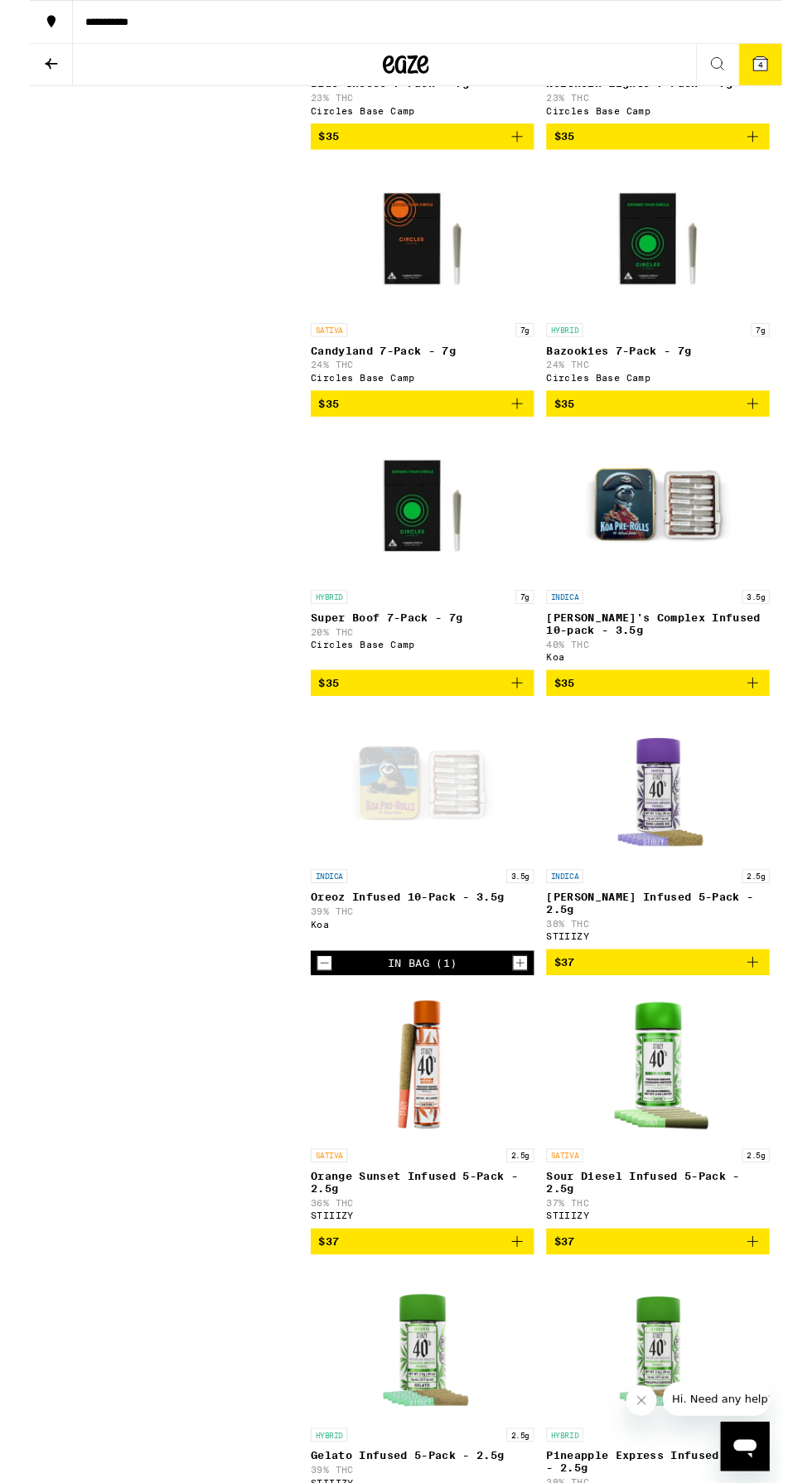
click at [465, 954] on div "INDICA 3.5g" at bounding box center [424, 946] width 242 height 15
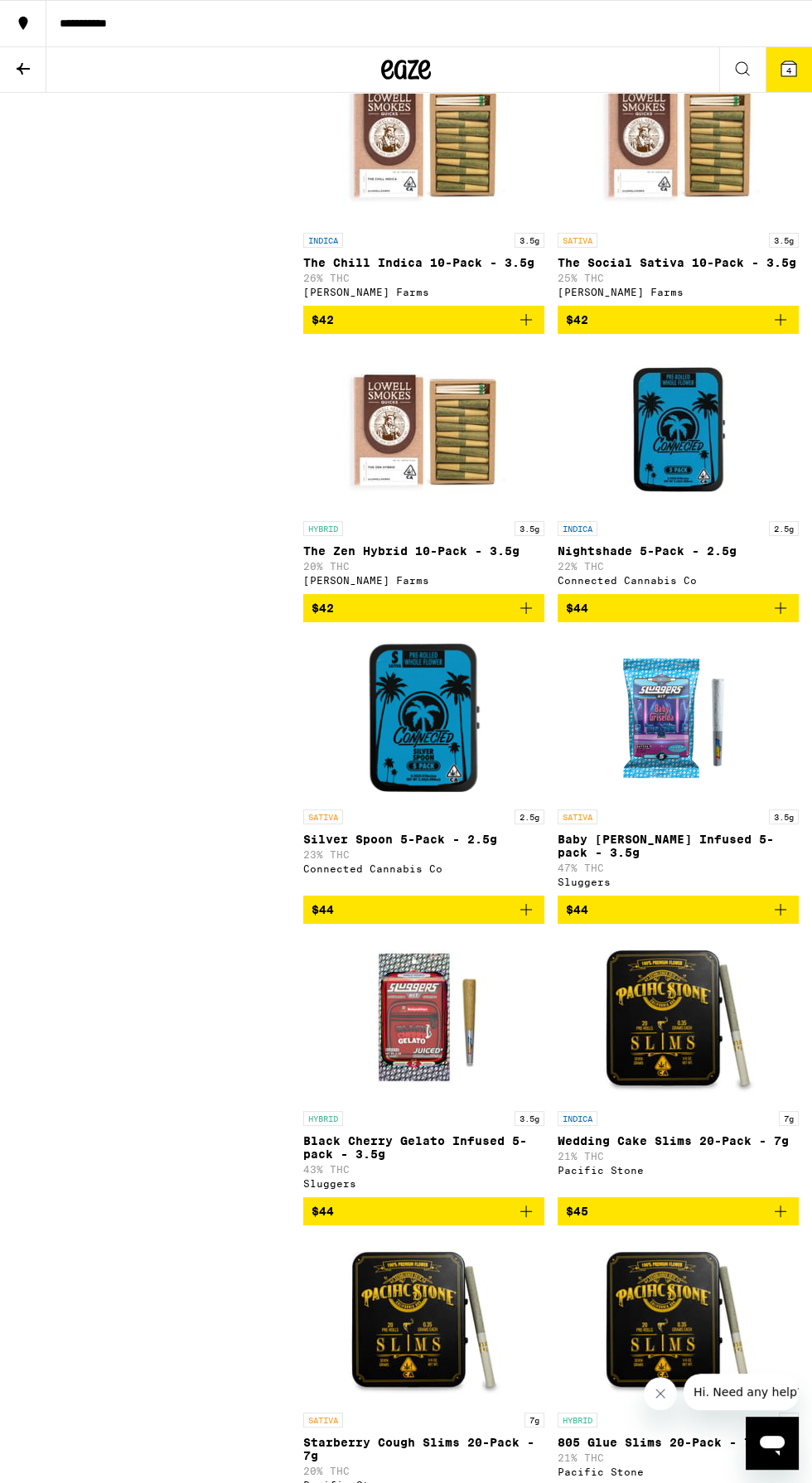
scroll to position [10387, 0]
click at [445, 801] on img "Open page for Silver Spoon 5-Pack - 2.5g from Connected Cannabis Co" at bounding box center [423, 718] width 168 height 165
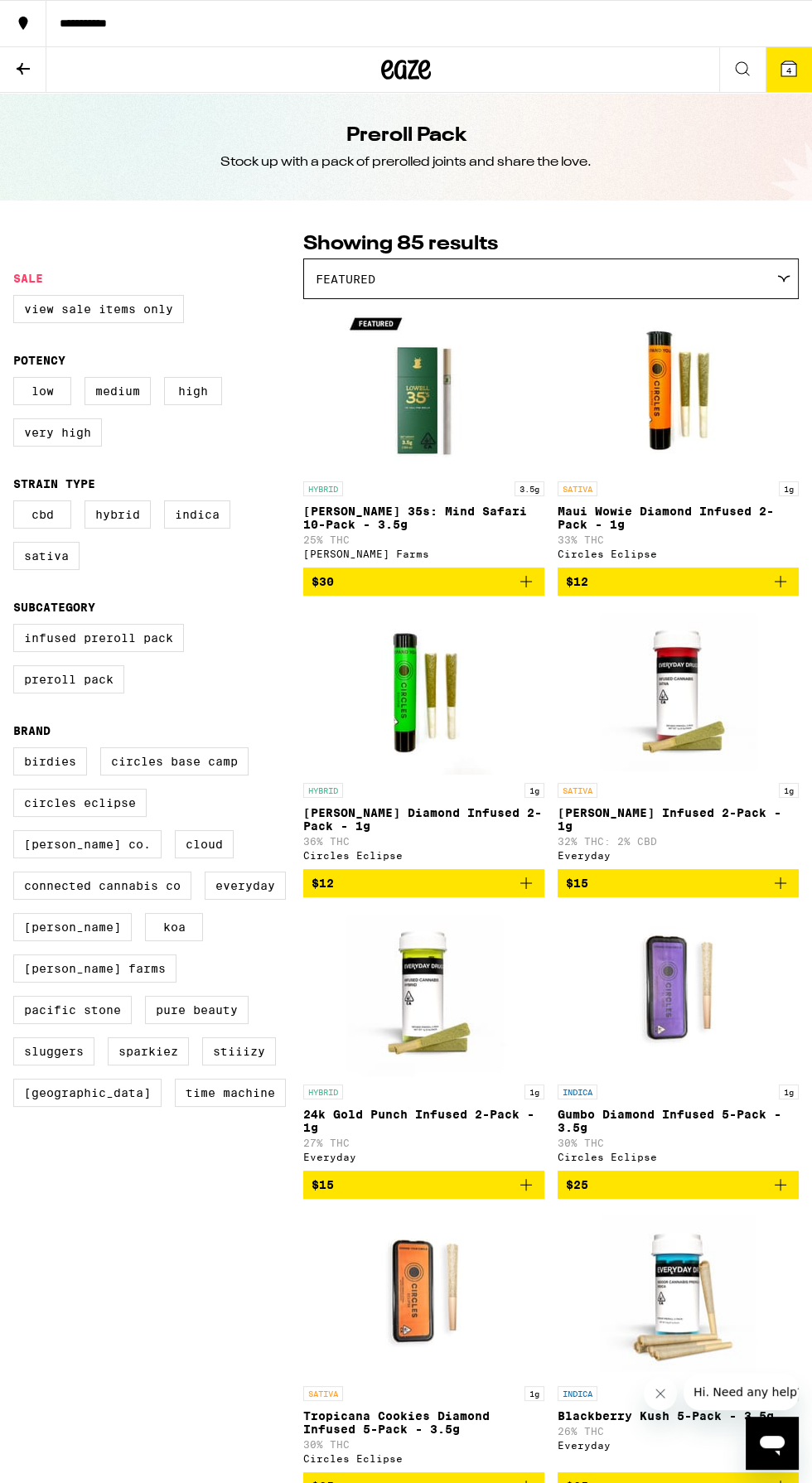
click at [30, 62] on icon at bounding box center [23, 69] width 20 height 20
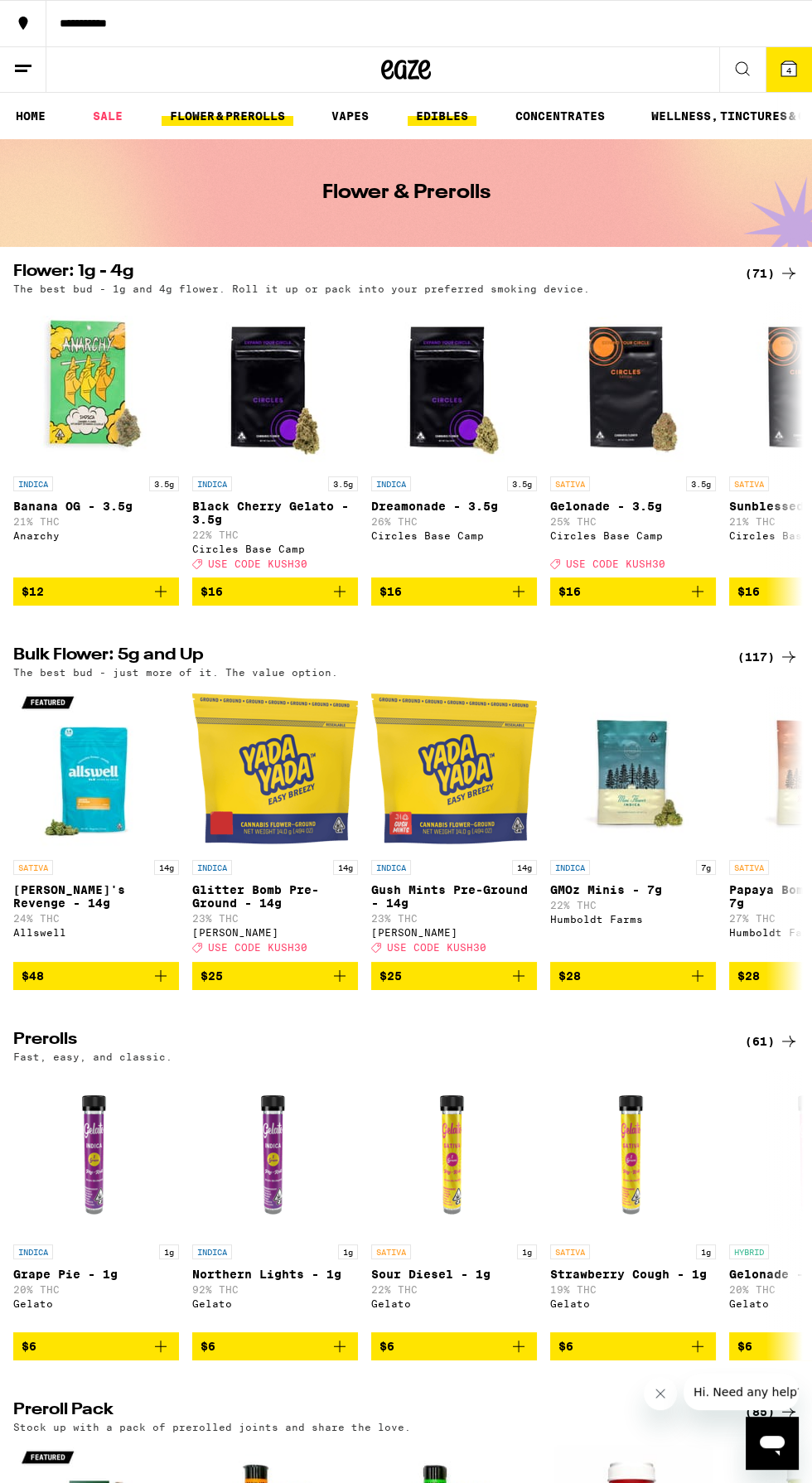
click at [437, 121] on link "EDIBLES" at bounding box center [442, 116] width 69 height 20
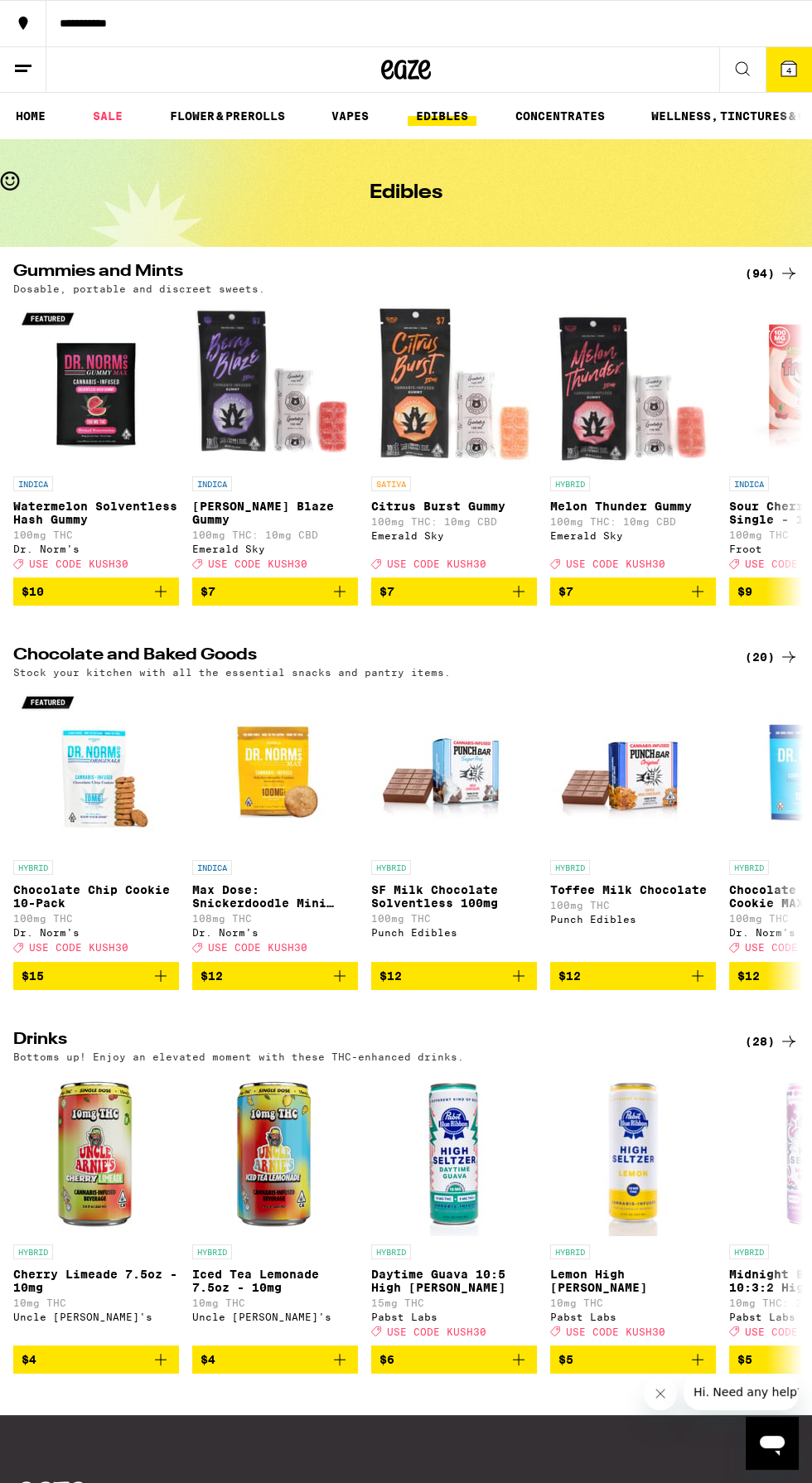
click at [160, 986] on icon "Add to bag" at bounding box center [160, 976] width 20 height 20
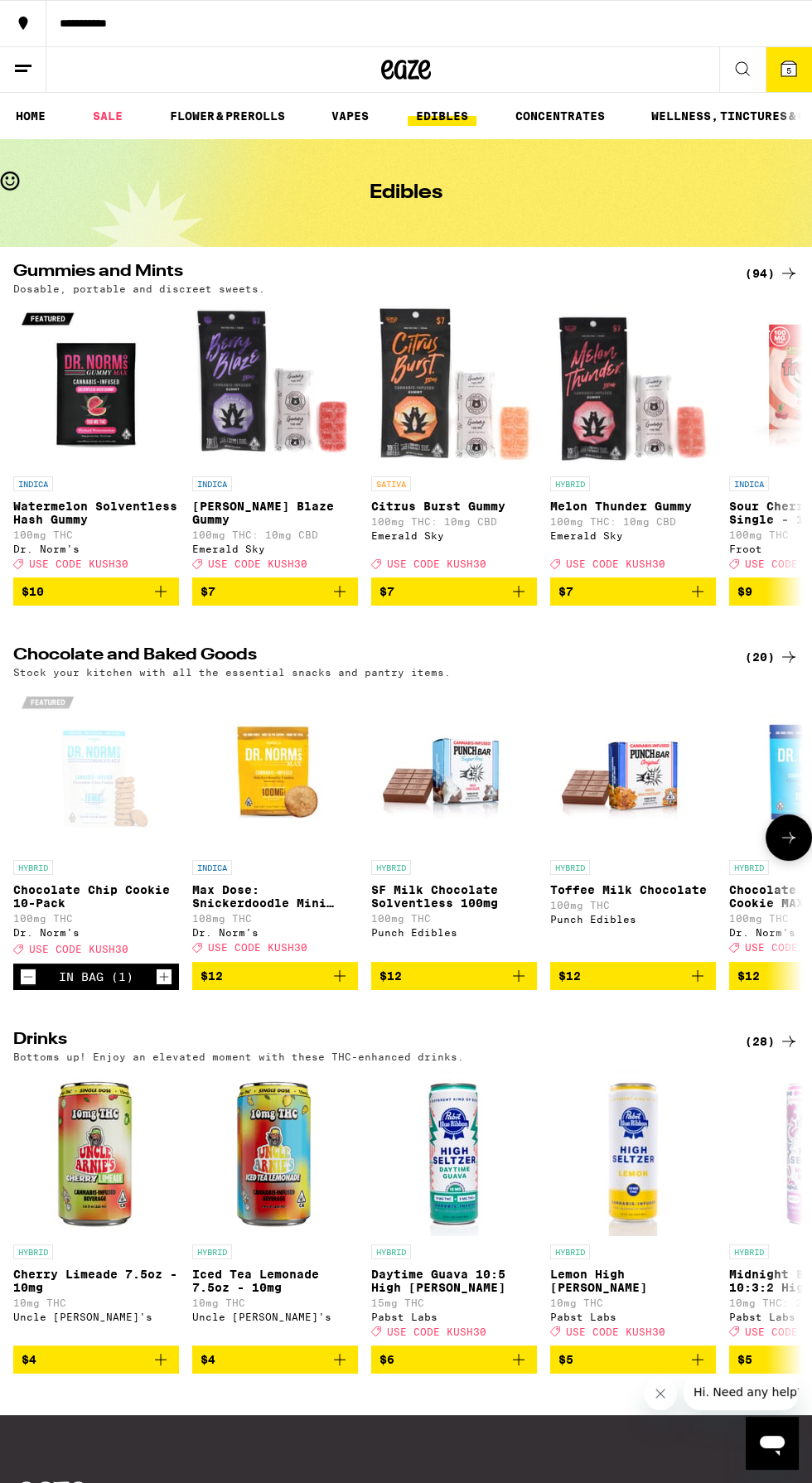
click at [24, 987] on icon "Decrement" at bounding box center [28, 976] width 15 height 20
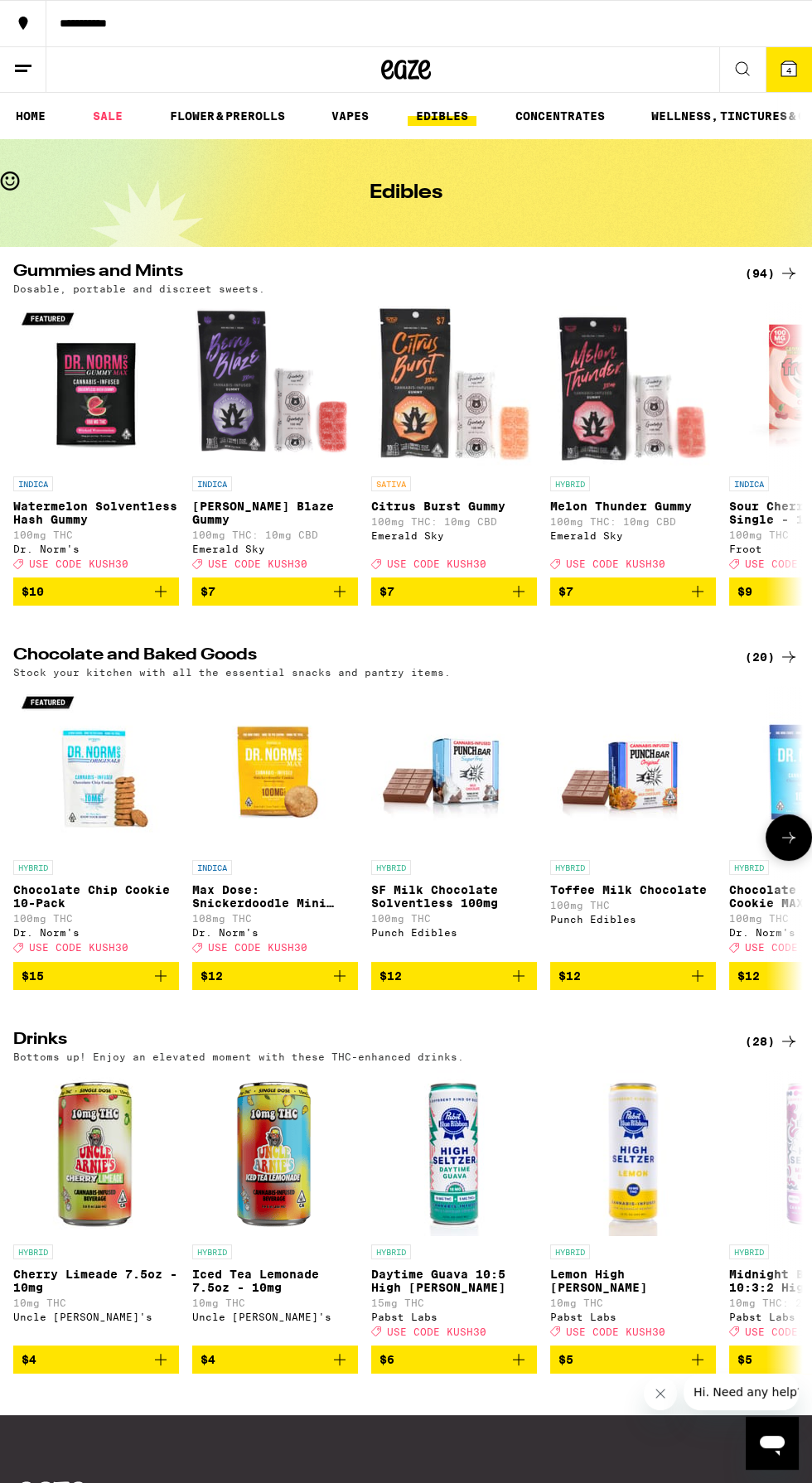
click at [343, 986] on icon "Add to bag" at bounding box center [339, 976] width 20 height 20
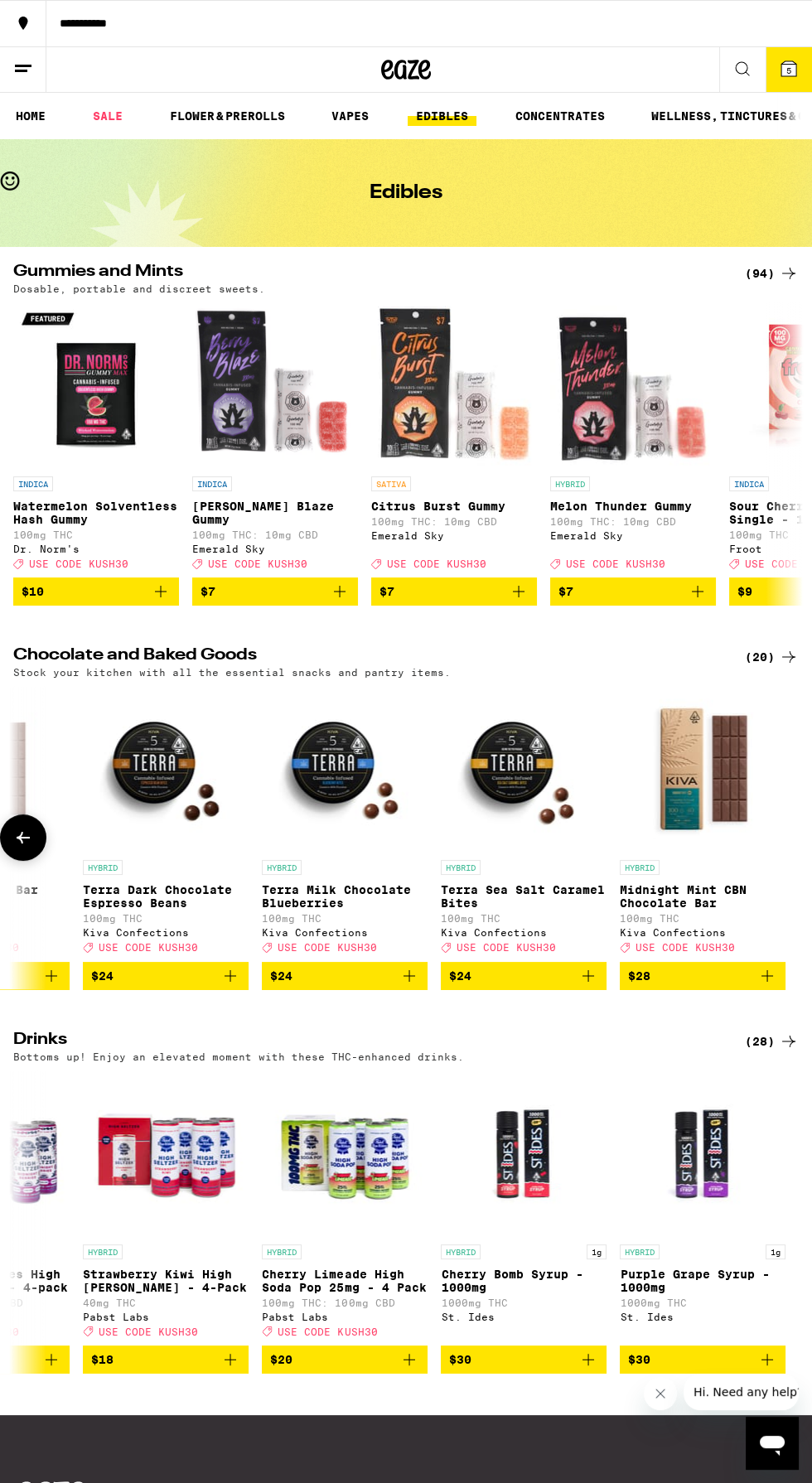
click at [789, 74] on span "5" at bounding box center [789, 70] width 5 height 10
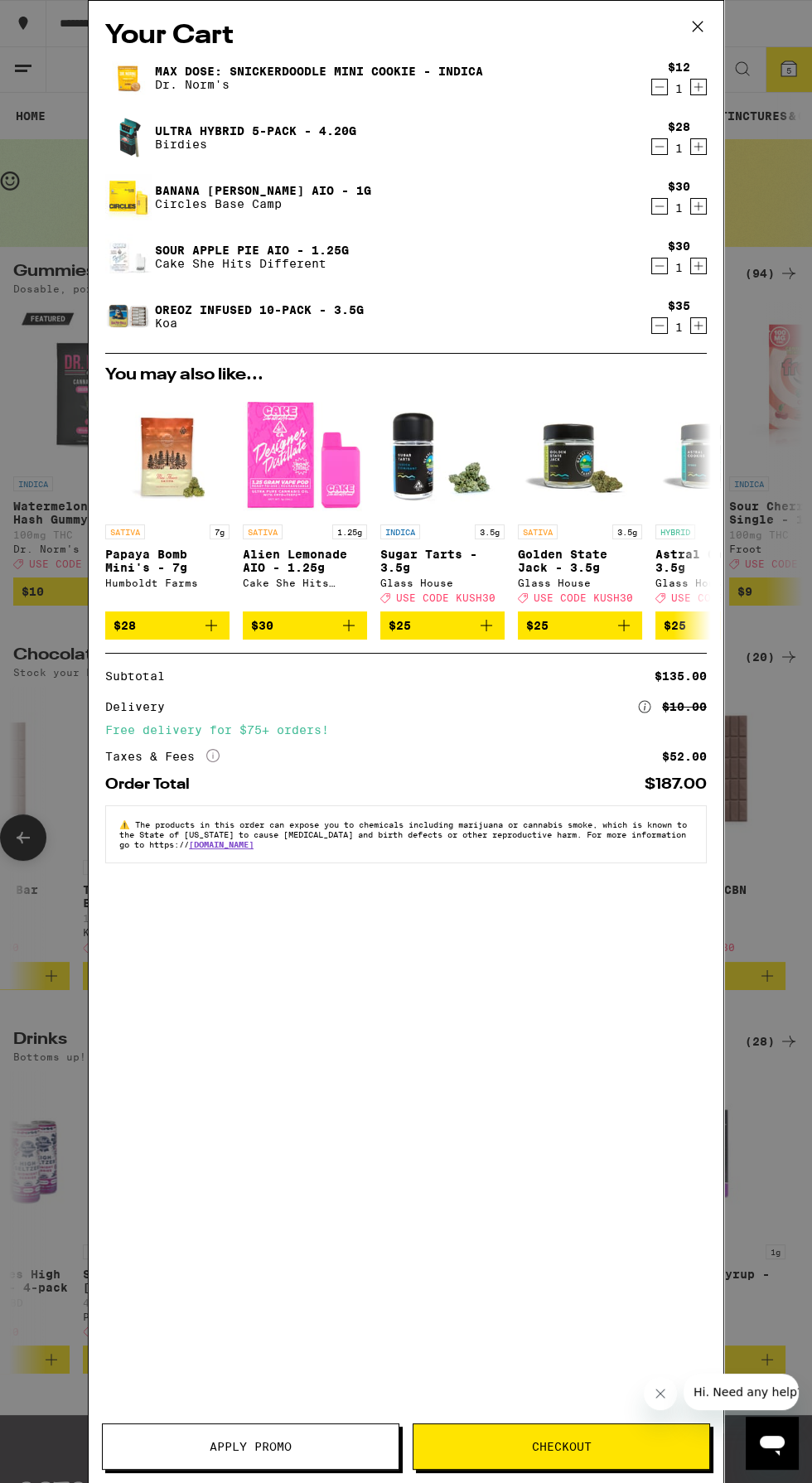
click at [663, 144] on icon "Decrement" at bounding box center [660, 146] width 15 height 20
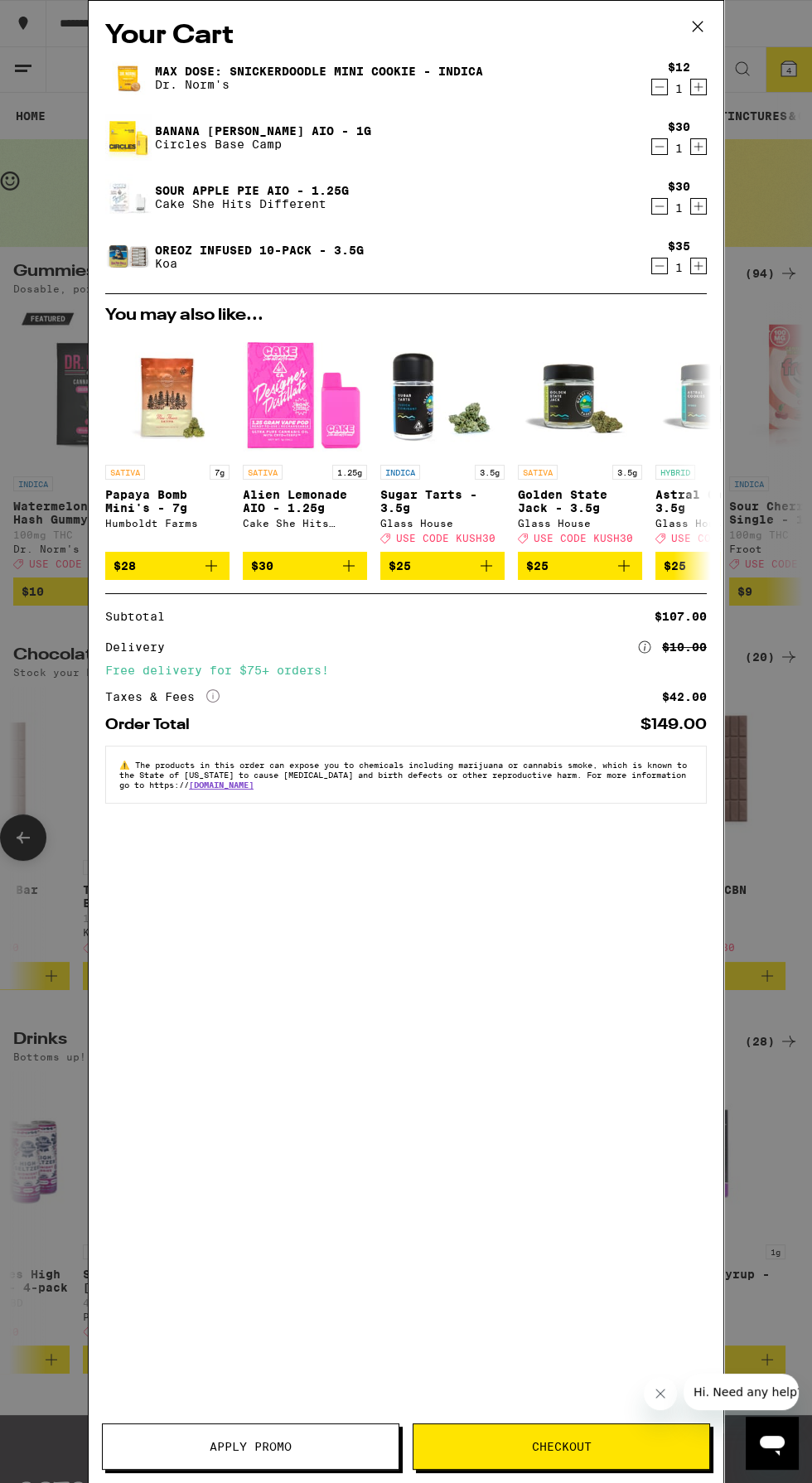
click at [254, 1446] on span "Apply Promo" at bounding box center [250, 1446] width 82 height 11
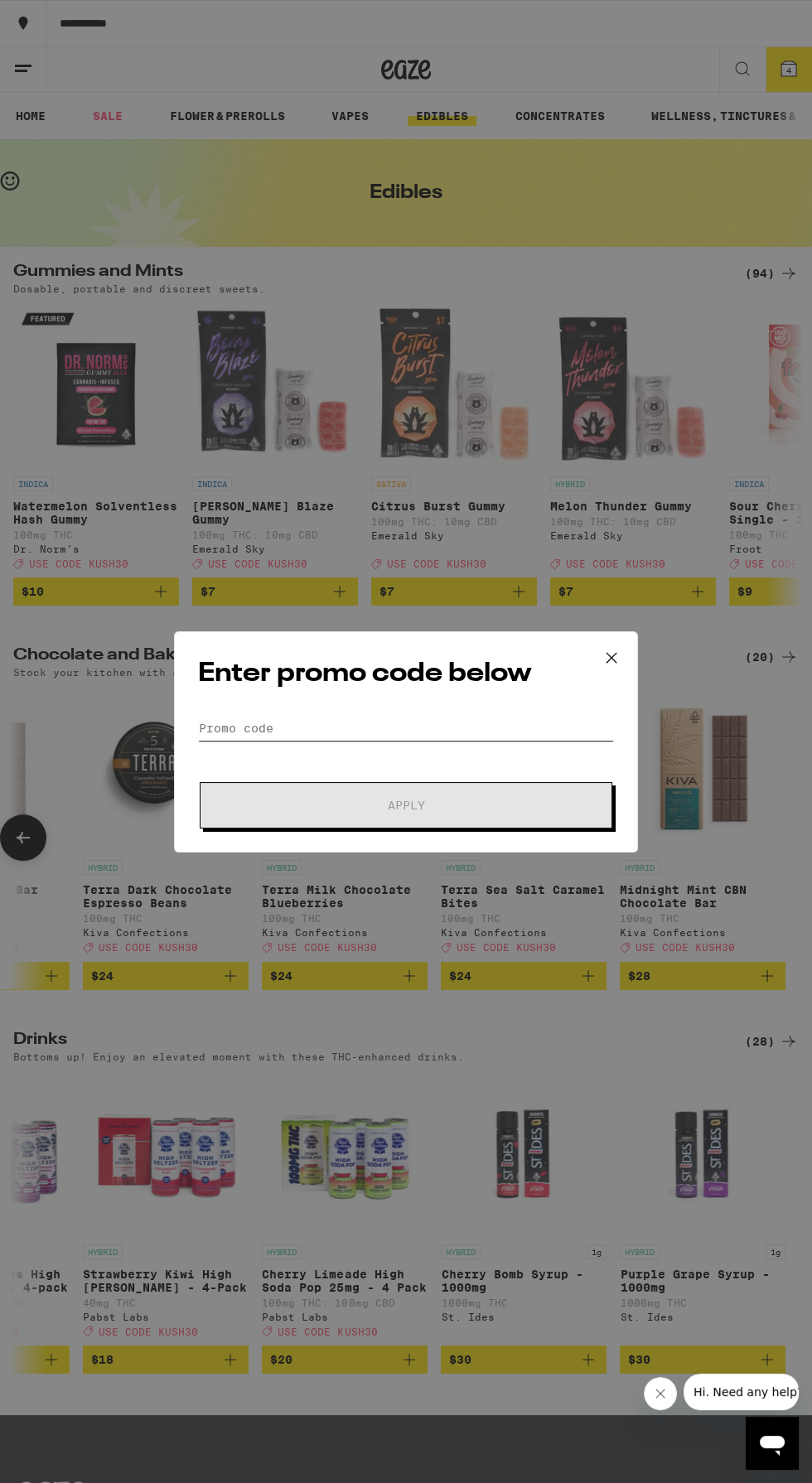
click at [211, 730] on input "Promo Code" at bounding box center [406, 728] width 416 height 24
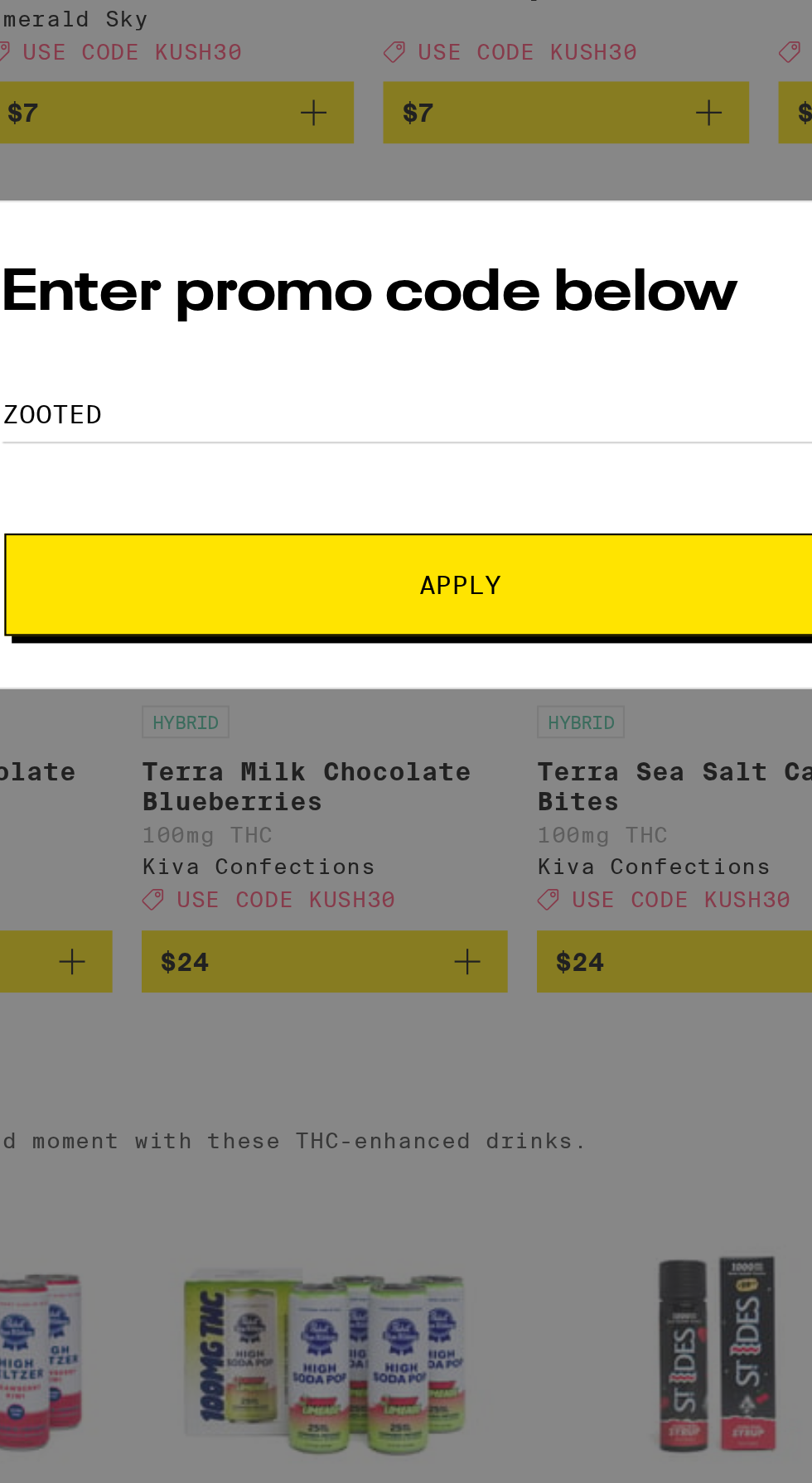
click at [314, 793] on button "Apply" at bounding box center [405, 804] width 413 height 46
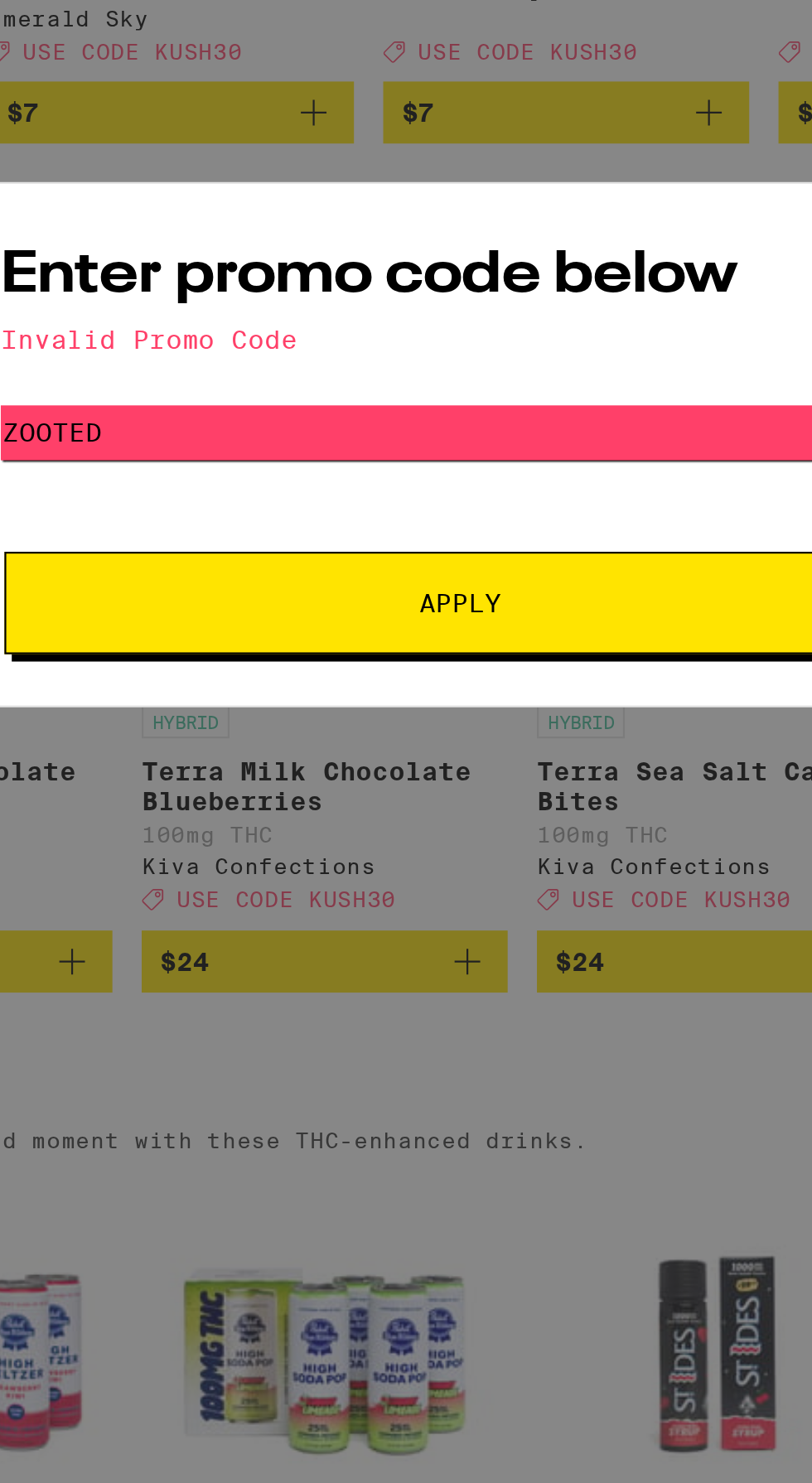
click at [293, 729] on input "Zooted" at bounding box center [406, 737] width 416 height 24
type input "Z"
click at [319, 811] on span "Apply" at bounding box center [405, 814] width 298 height 11
click at [291, 739] on input "Yum30" at bounding box center [406, 737] width 416 height 24
type input "Y"
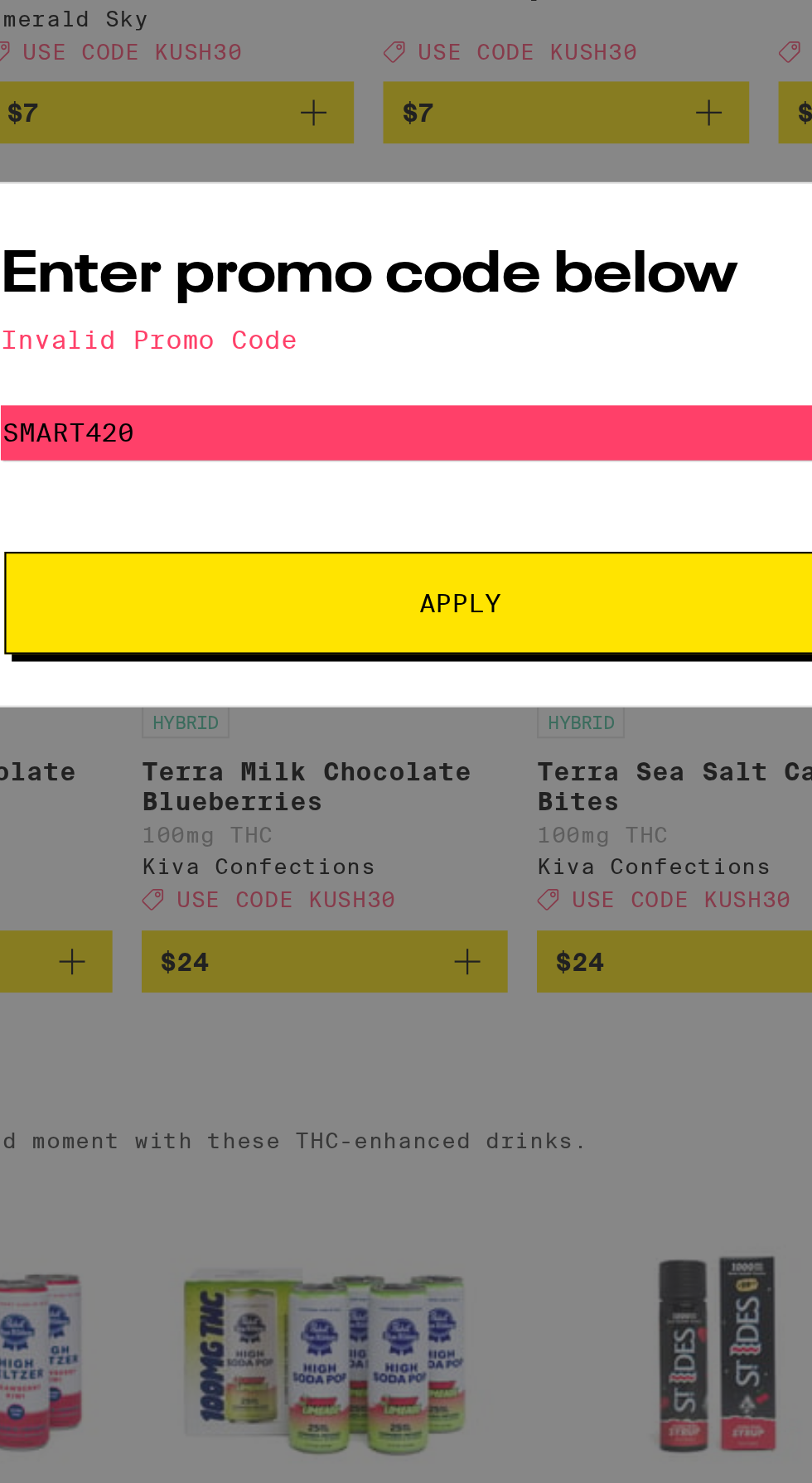
click at [258, 809] on span "Apply" at bounding box center [405, 814] width 298 height 11
click at [306, 743] on input "Smart420" at bounding box center [406, 737] width 416 height 24
type input "S"
click at [304, 807] on button "Apply" at bounding box center [405, 813] width 413 height 46
click at [414, 743] on input "TERPS" at bounding box center [406, 737] width 416 height 24
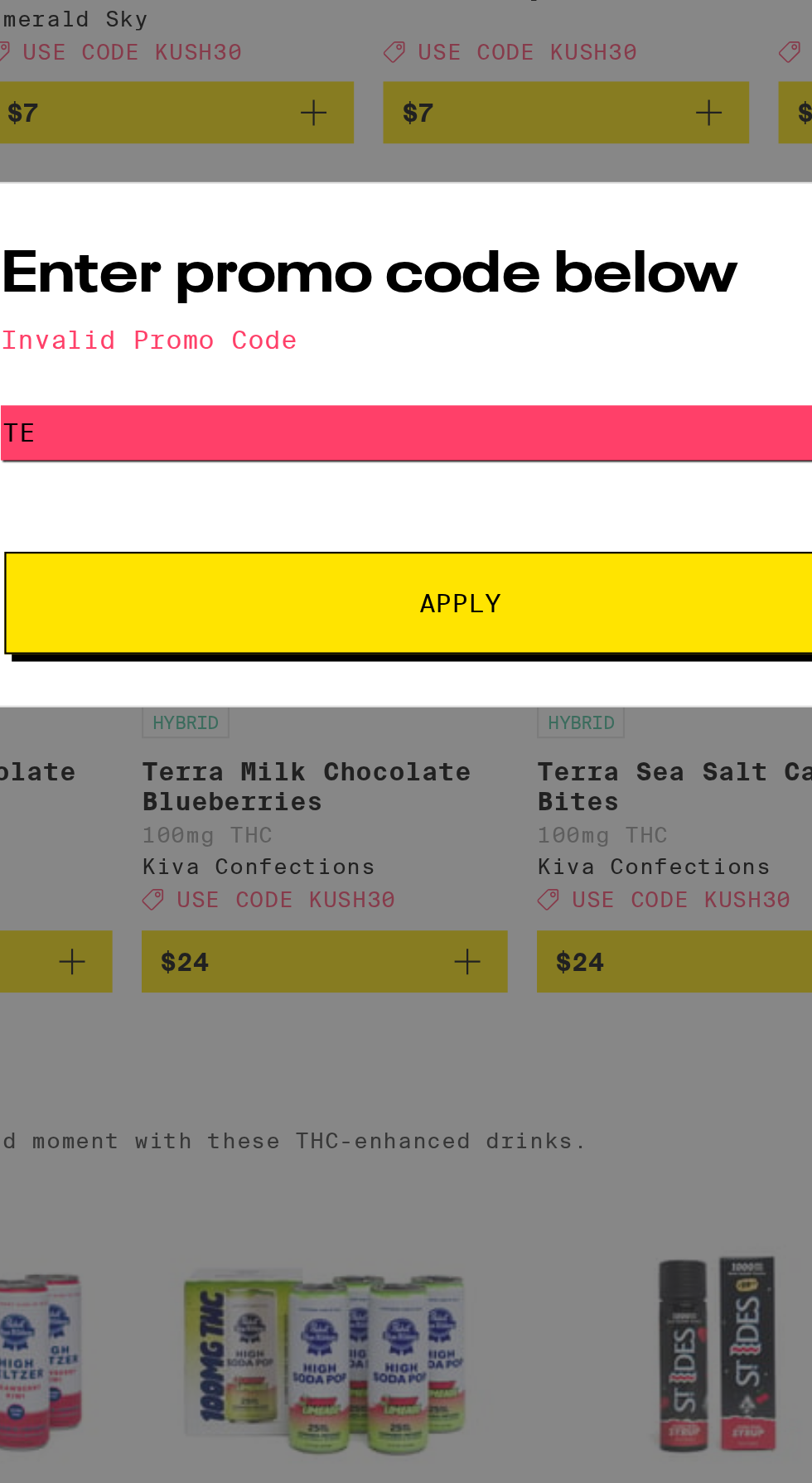
type input "T"
click at [445, 801] on button "Apply" at bounding box center [405, 813] width 413 height 46
click at [454, 742] on input "GETLIT" at bounding box center [406, 737] width 416 height 24
click at [458, 743] on input "GETLIT" at bounding box center [406, 737] width 416 height 24
click at [414, 829] on button "Apply" at bounding box center [405, 813] width 413 height 46
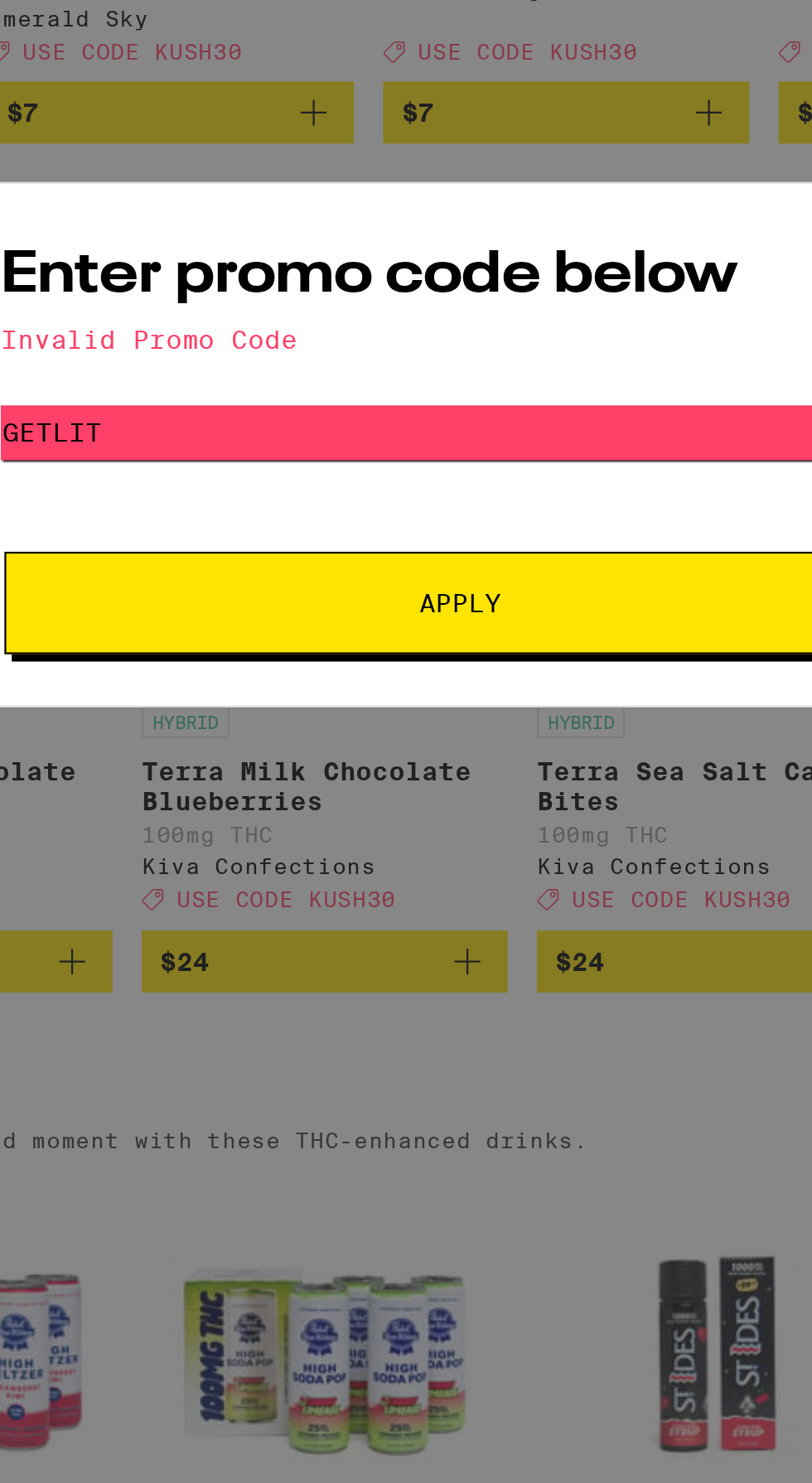
click at [482, 731] on input "GETLIT" at bounding box center [406, 737] width 416 height 24
type input "G"
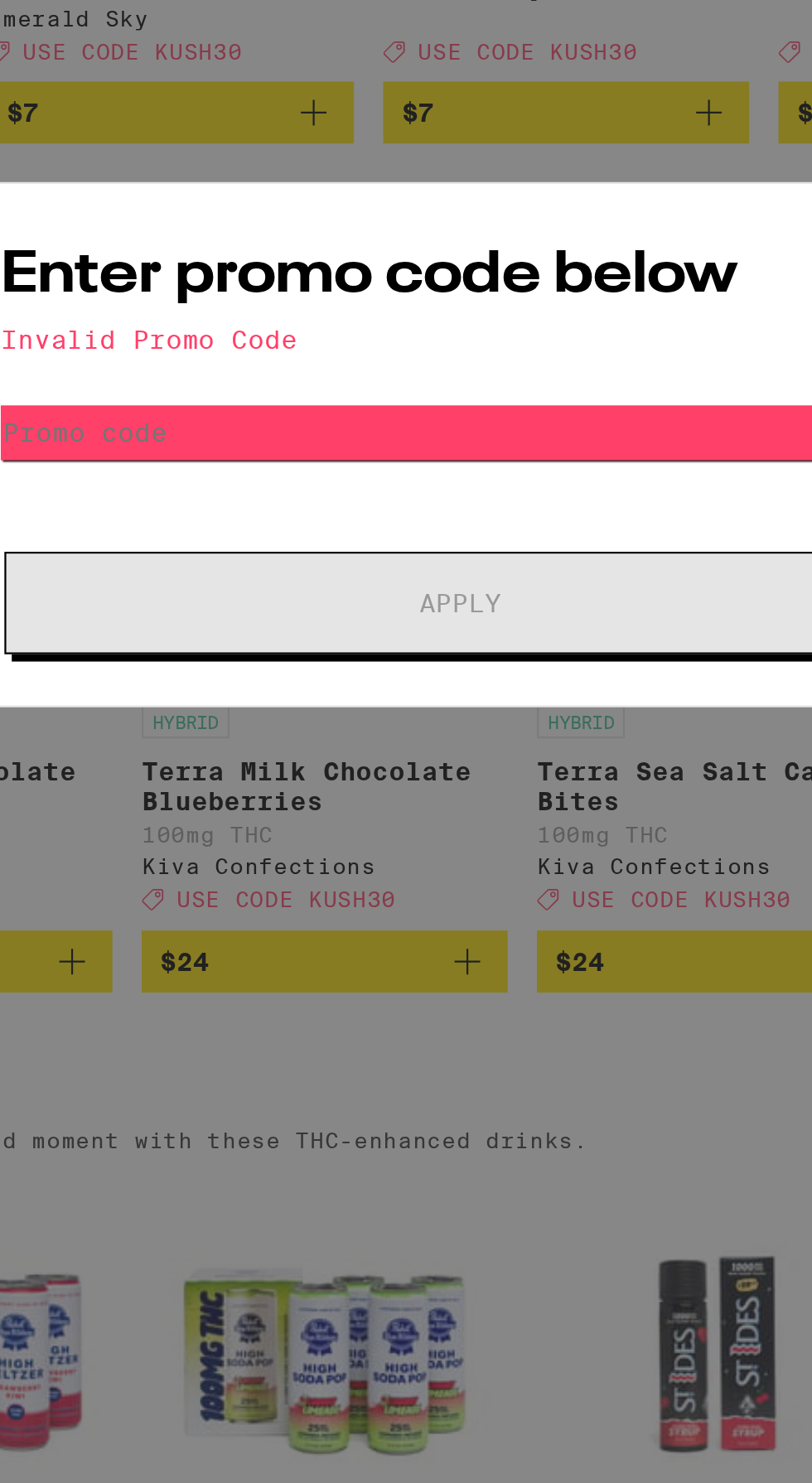
type input "W"
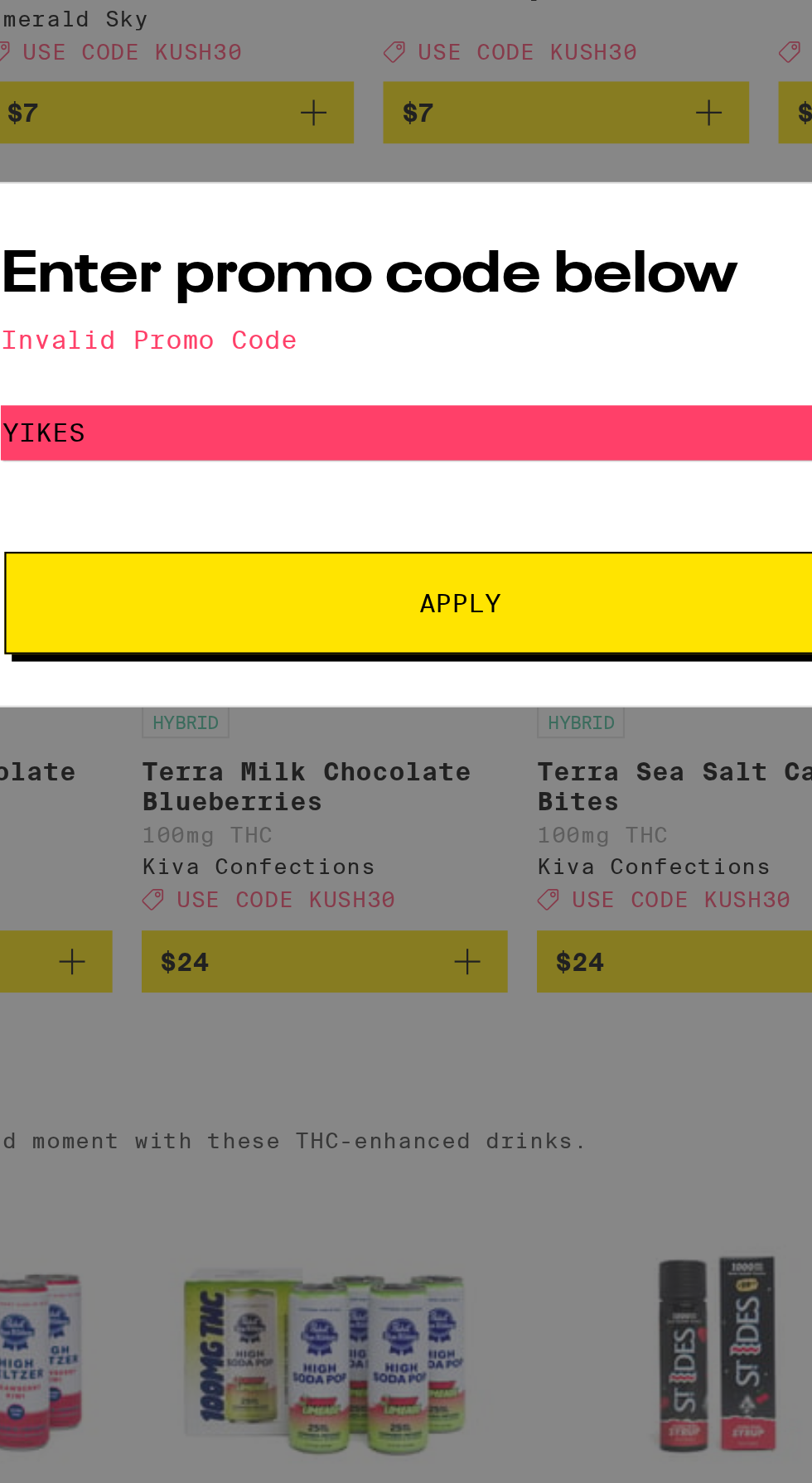
click at [466, 808] on span "Apply" at bounding box center [405, 814] width 298 height 11
click at [423, 743] on input "Yikes" at bounding box center [406, 737] width 416 height 24
type input "Y"
click at [445, 823] on button "Apply" at bounding box center [405, 813] width 413 height 46
click at [360, 741] on input "FTP23" at bounding box center [406, 737] width 416 height 24
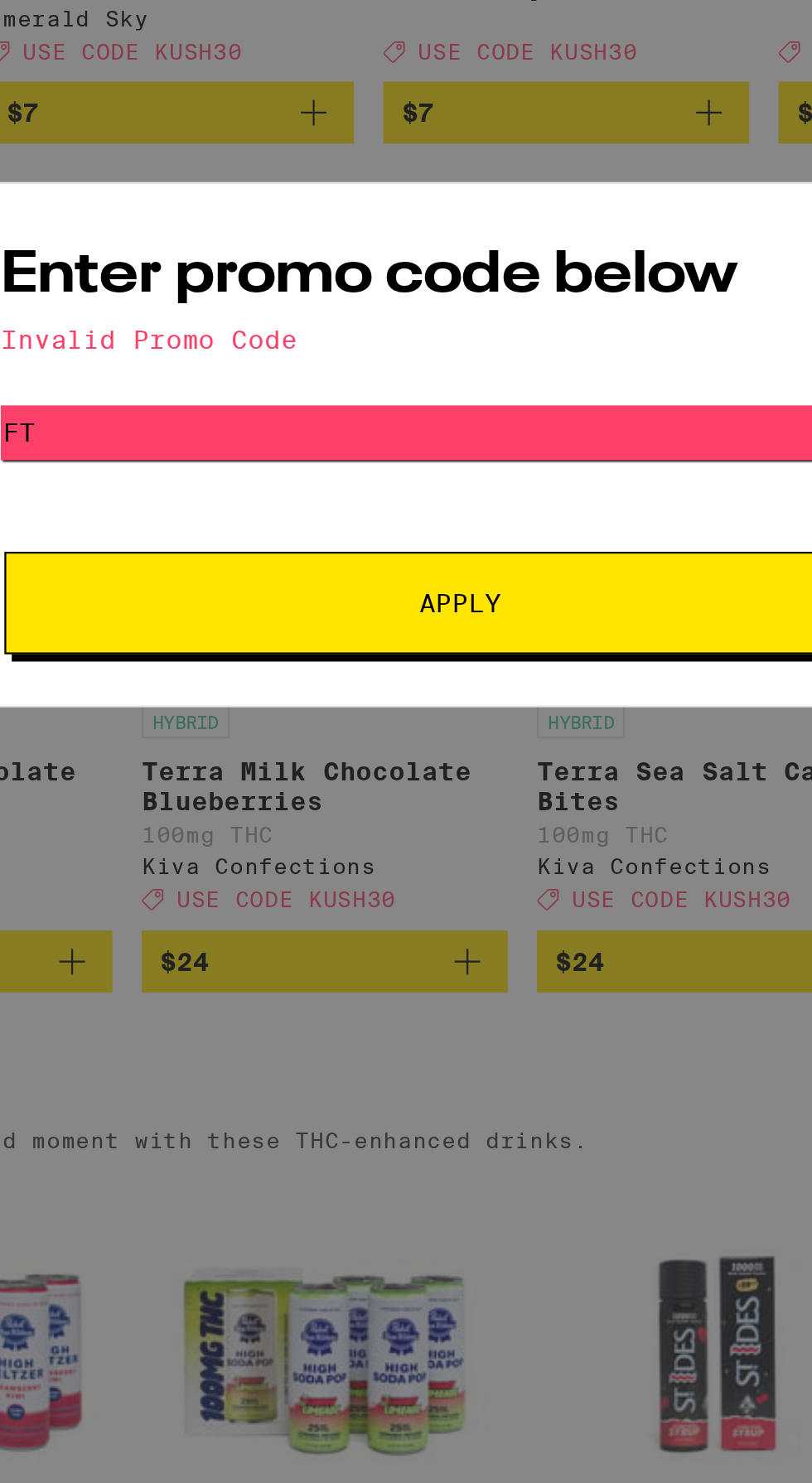
type input "F"
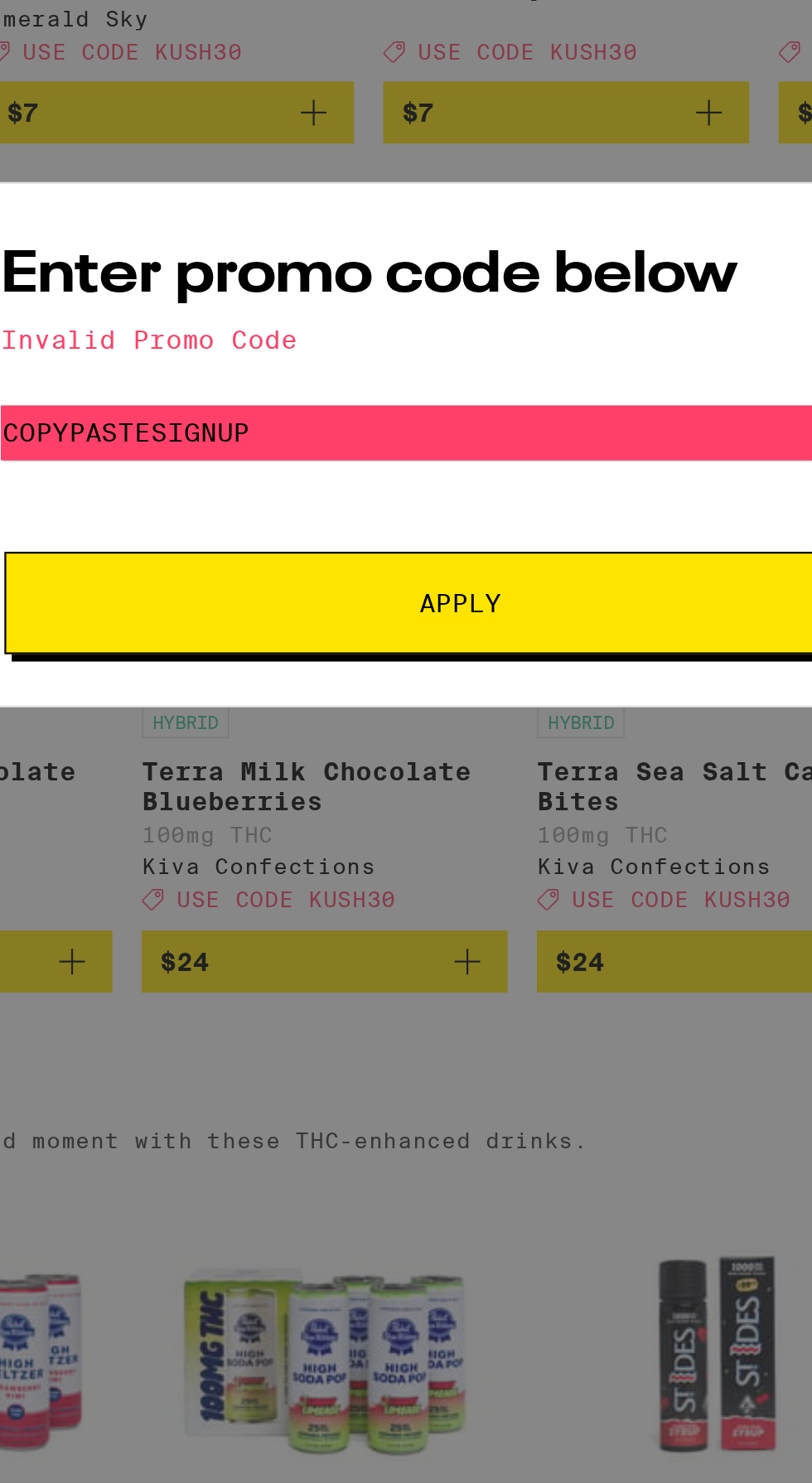
click at [491, 810] on span "Apply" at bounding box center [405, 814] width 298 height 11
click at [440, 738] on input "COPYPASTESIGNUP" at bounding box center [406, 737] width 416 height 24
type input "COPYP"
type input "Bestdeal"
click at [464, 808] on span "Apply" at bounding box center [405, 814] width 298 height 11
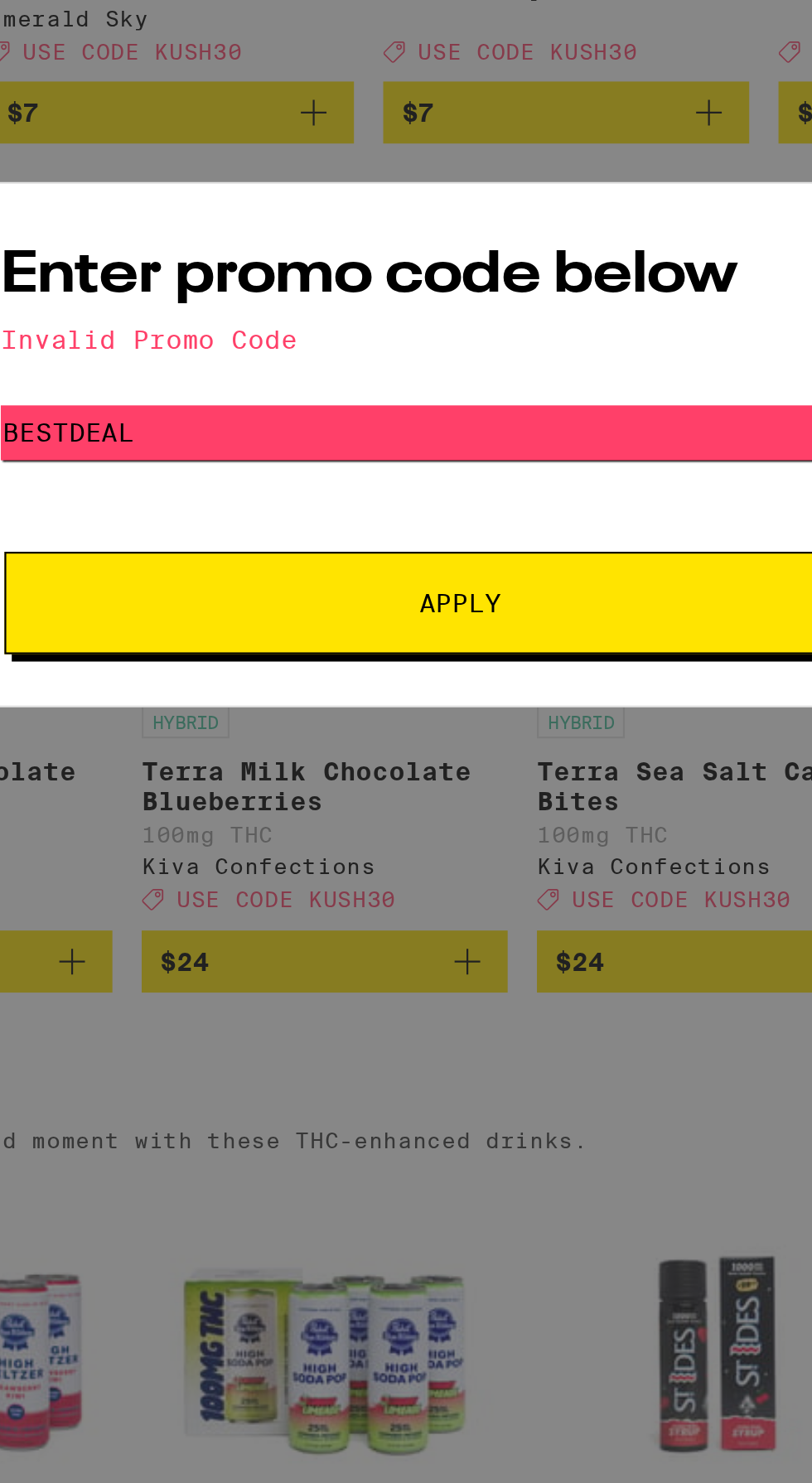
click at [451, 738] on input "Bestdeal" at bounding box center [406, 737] width 416 height 24
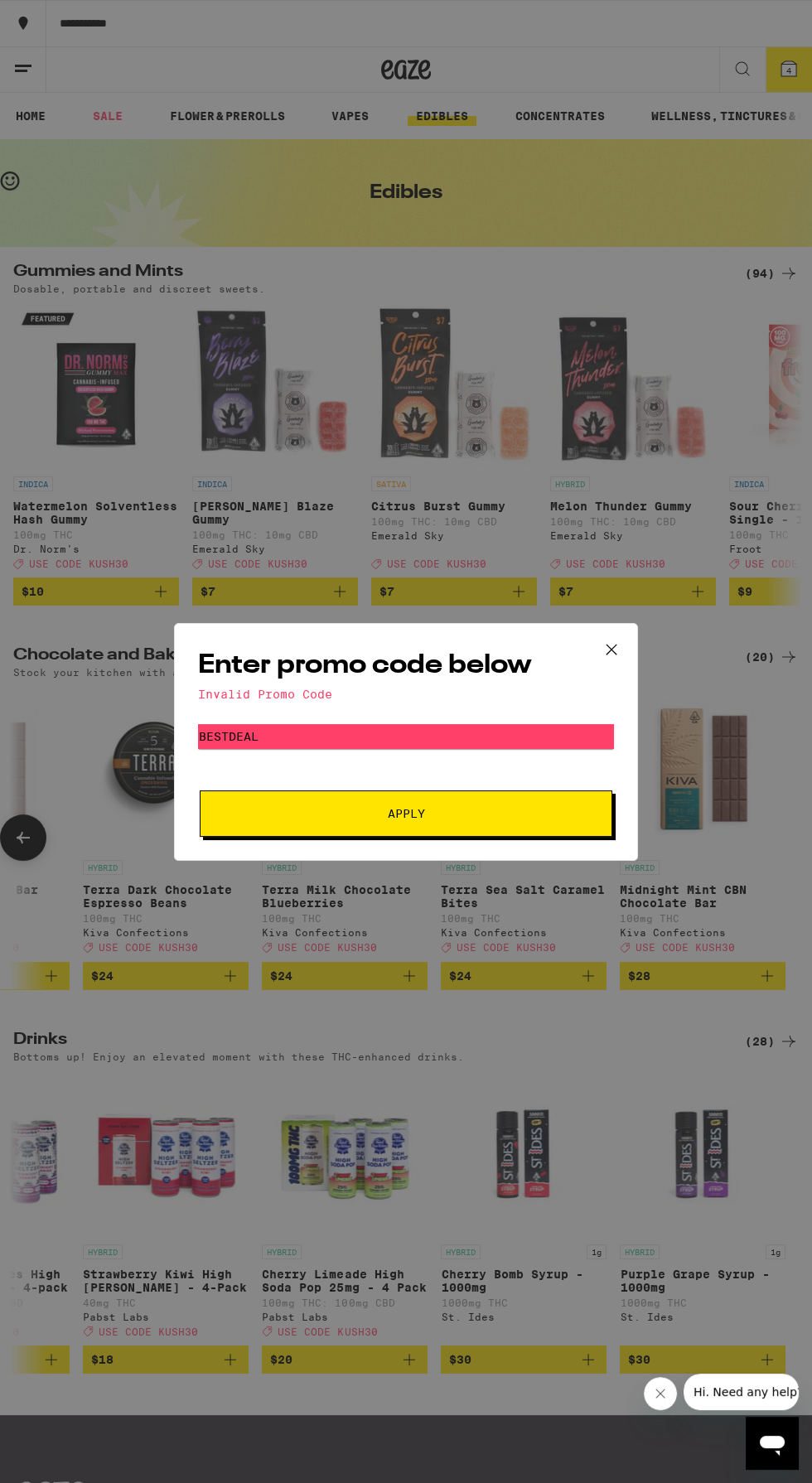
click at [612, 647] on icon at bounding box center [611, 649] width 24 height 24
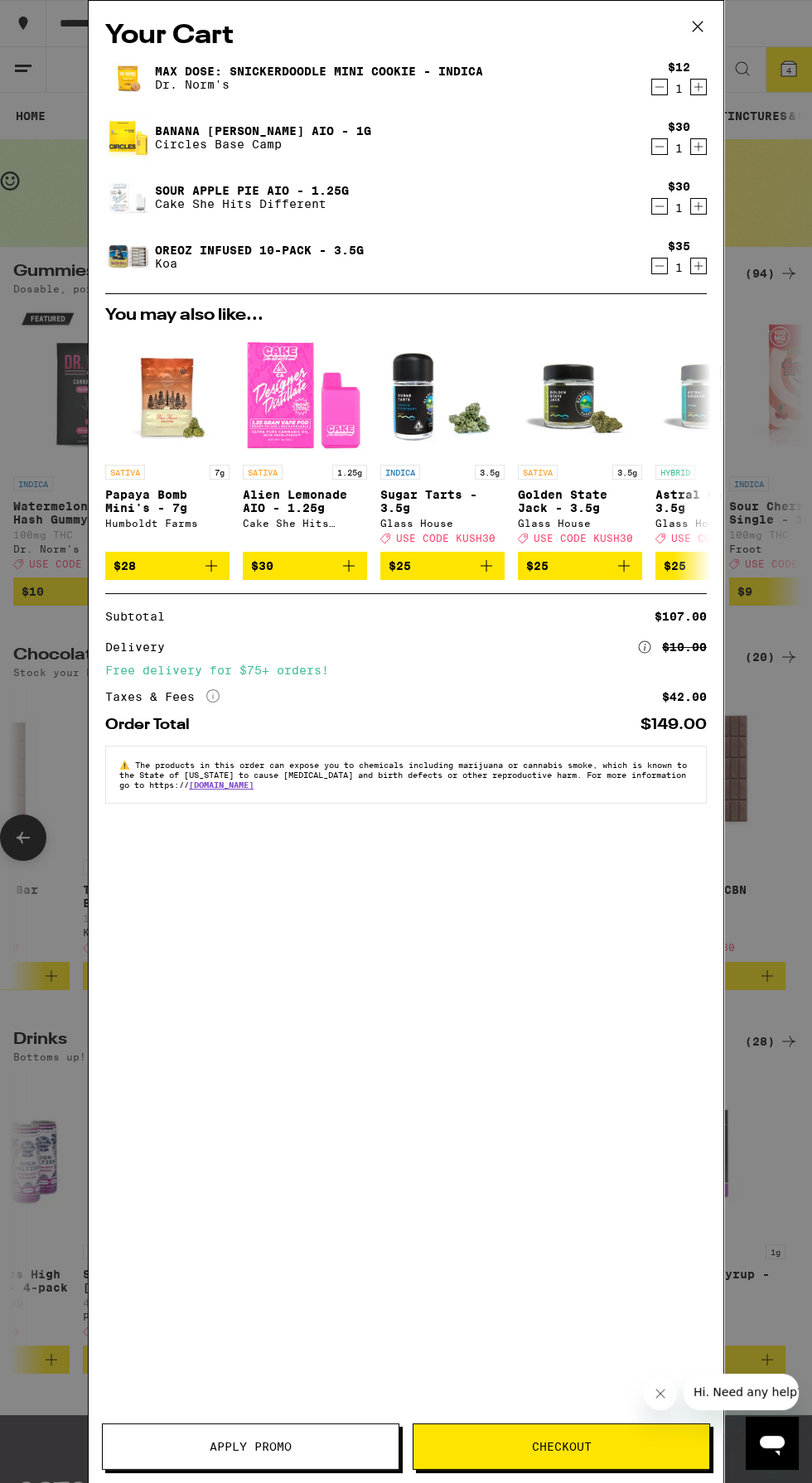
click at [619, 95] on div "Max Dose: Snickerdoodle Mini Cookie - Indica Dr. Norm's" at bounding box center [374, 77] width 538 height 46
click at [658, 78] on icon "Decrement" at bounding box center [660, 86] width 15 height 20
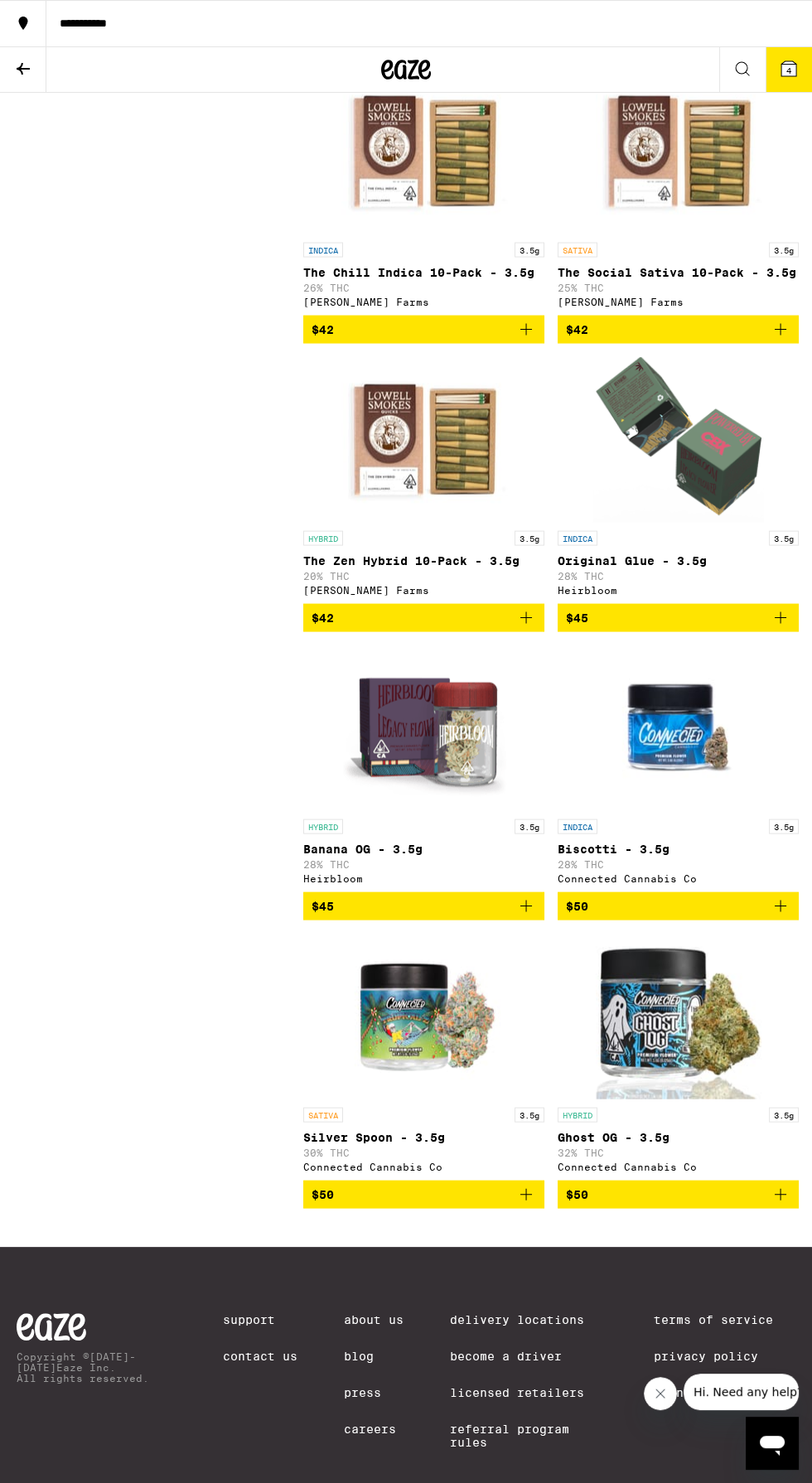
scroll to position [4673, 0]
